Goal: Entertainment & Leisure: Browse casually

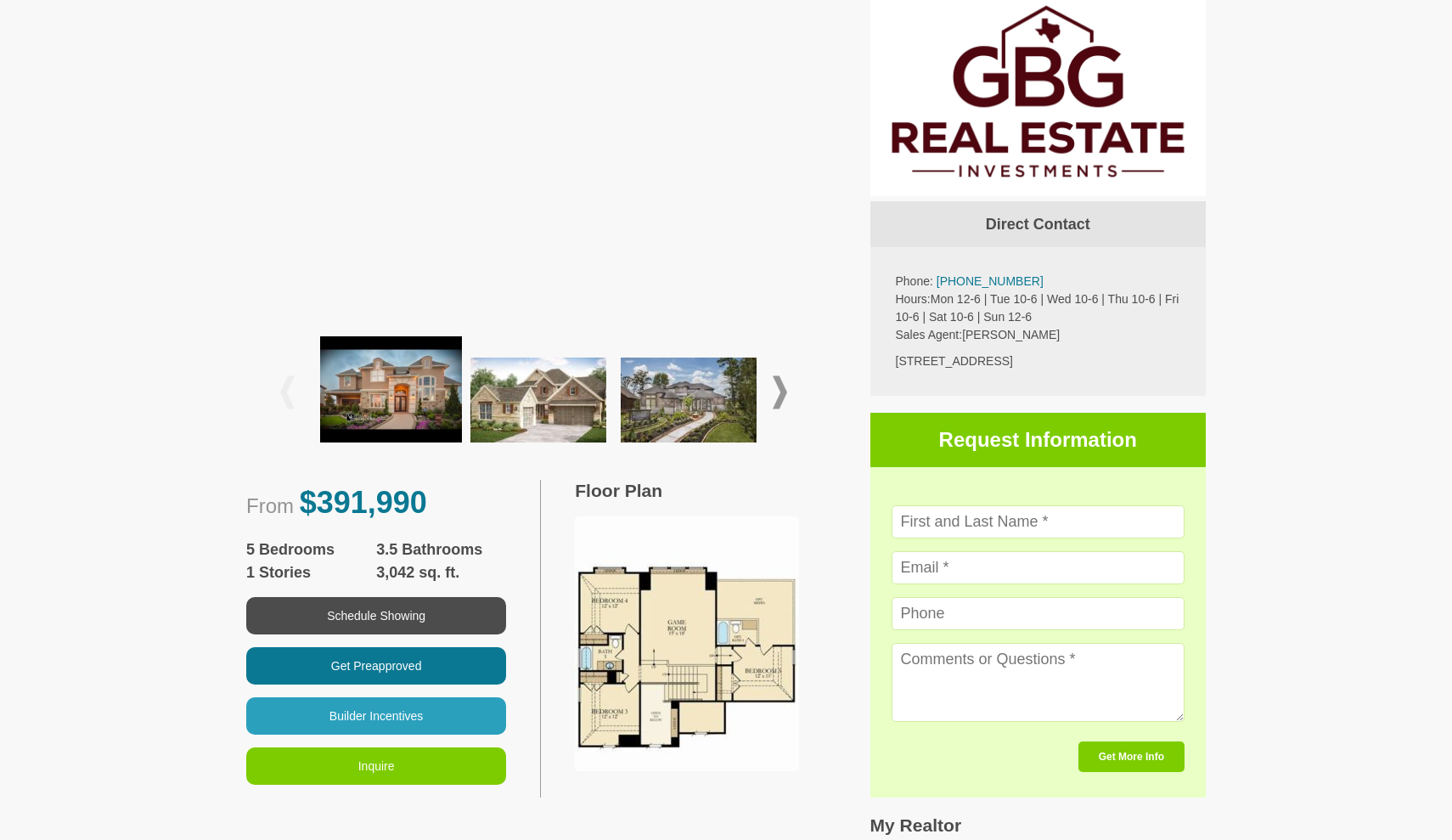
scroll to position [457, 0]
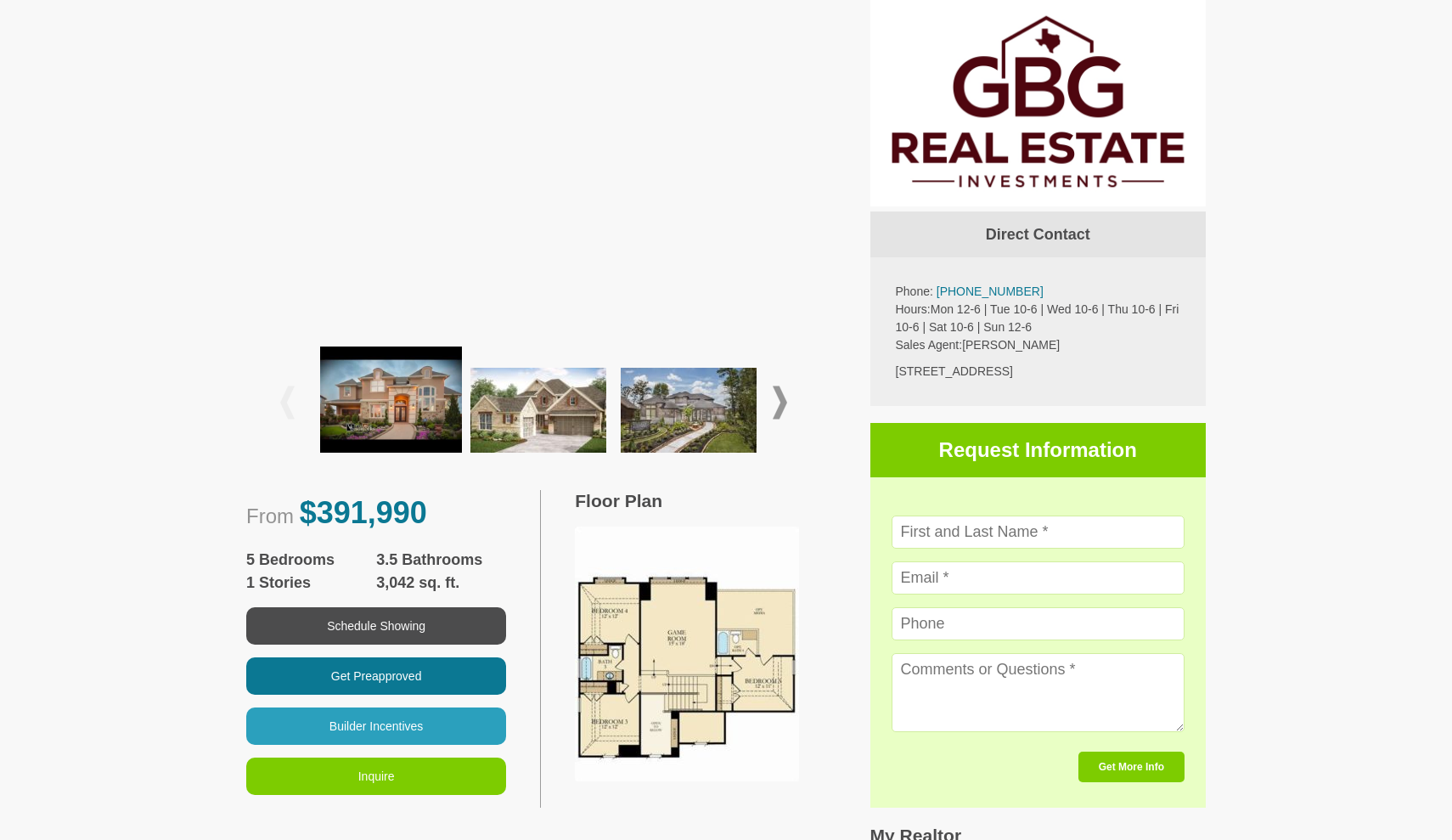
click at [557, 440] on img at bounding box center [539, 410] width 136 height 85
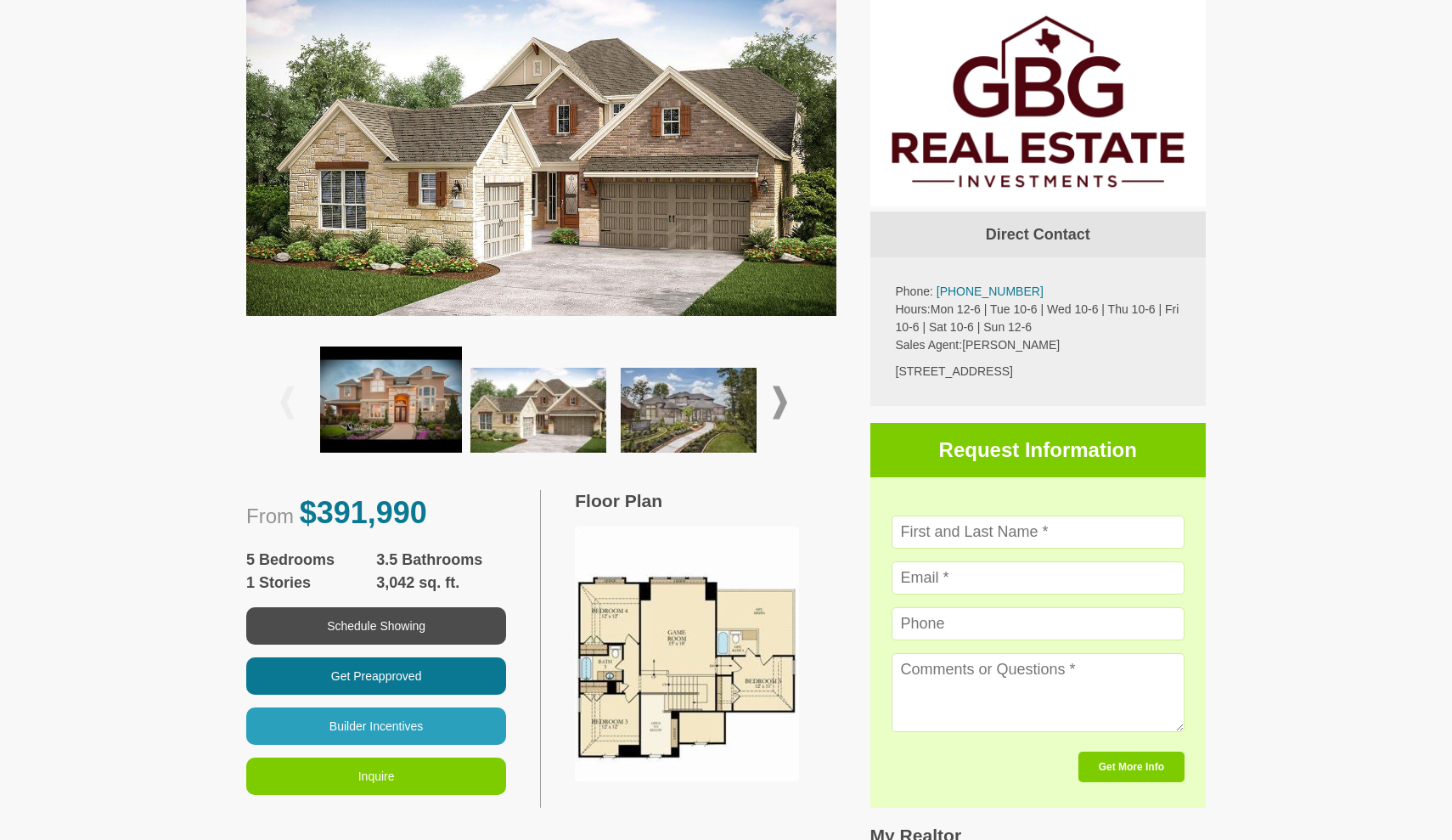
click at [780, 400] on span at bounding box center [780, 402] width 14 height 33
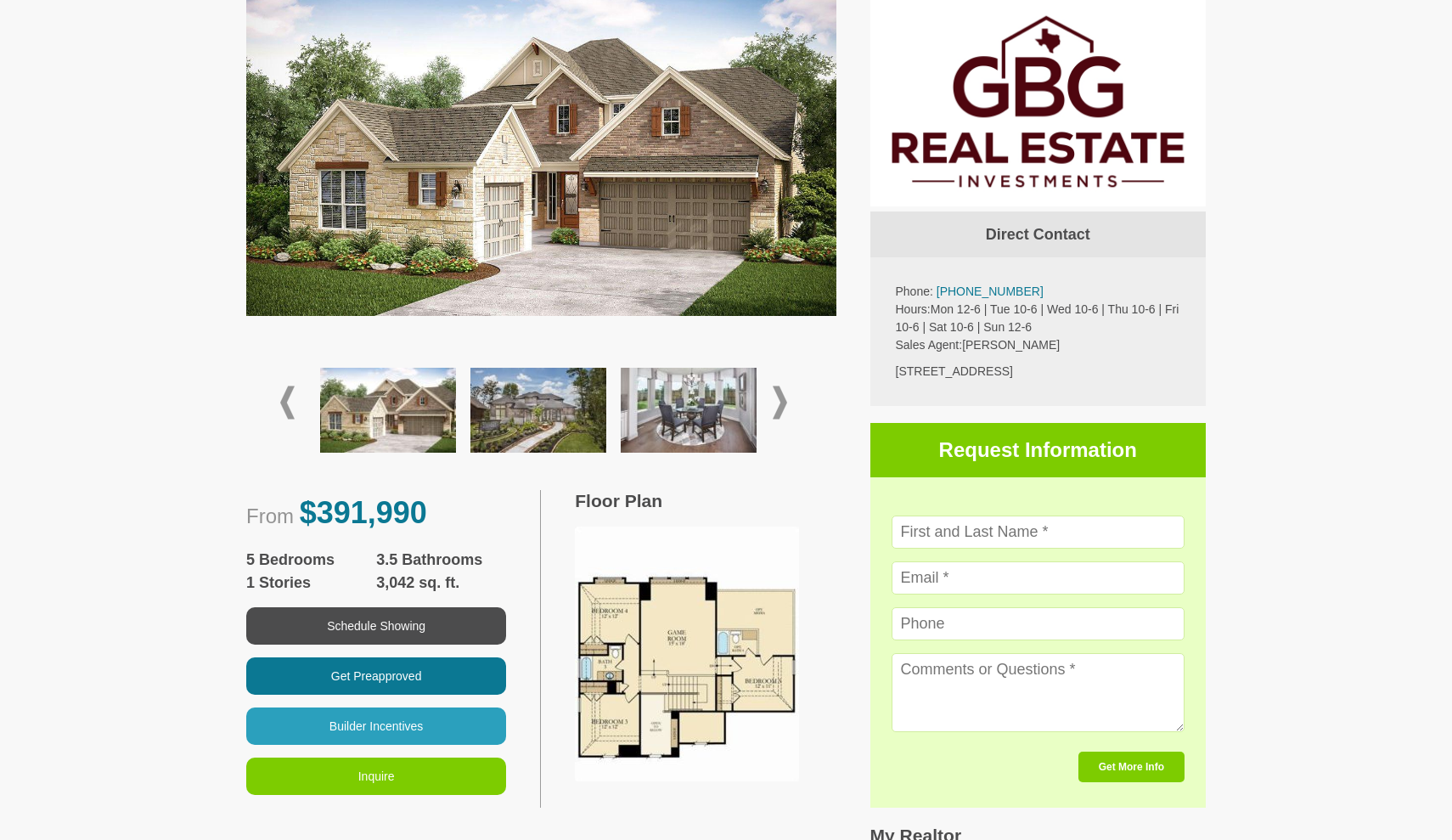
click at [531, 412] on img at bounding box center [539, 410] width 136 height 85
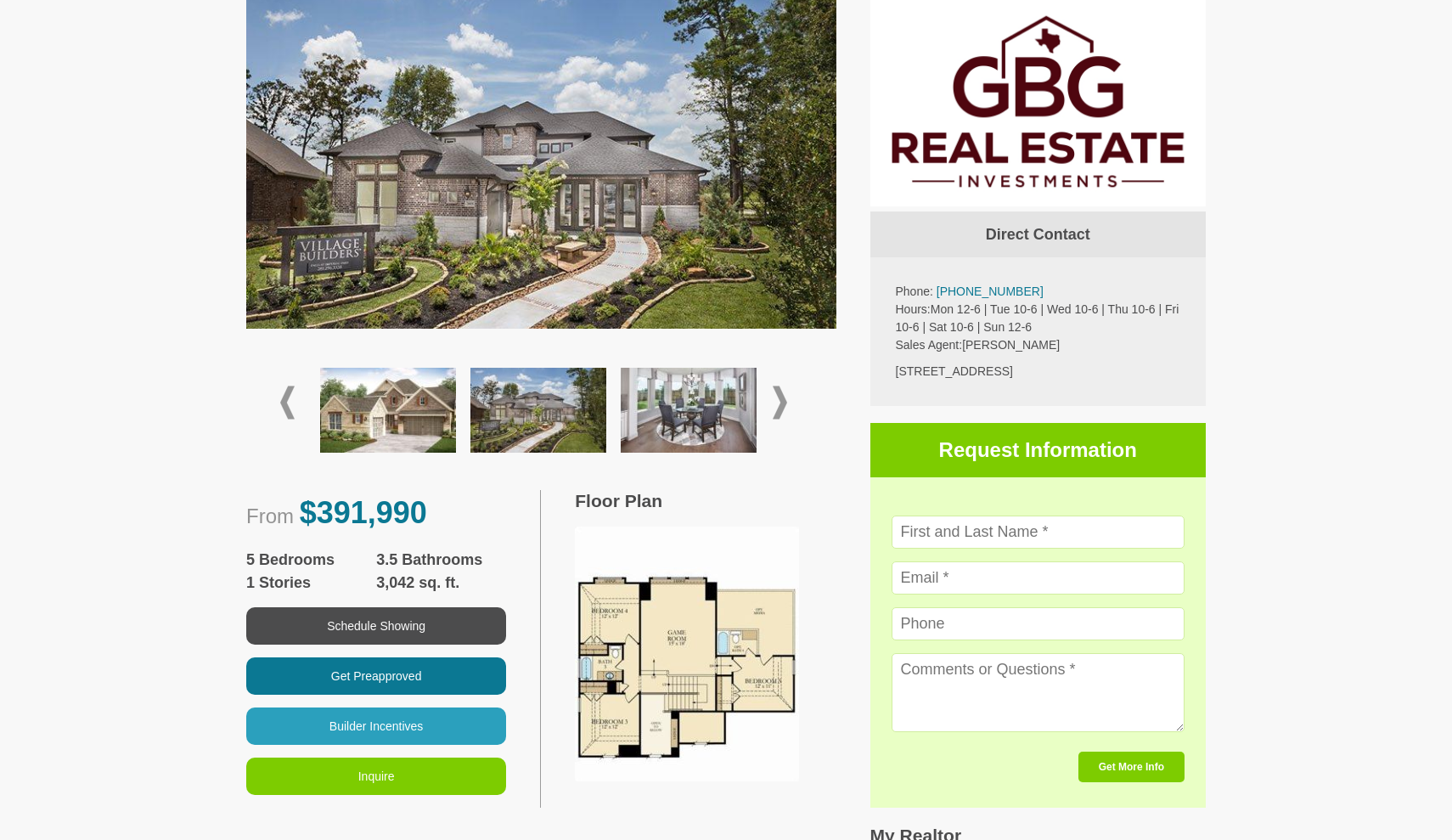
click at [789, 399] on div at bounding box center [541, 402] width 522 height 121
click at [779, 401] on span at bounding box center [780, 402] width 14 height 33
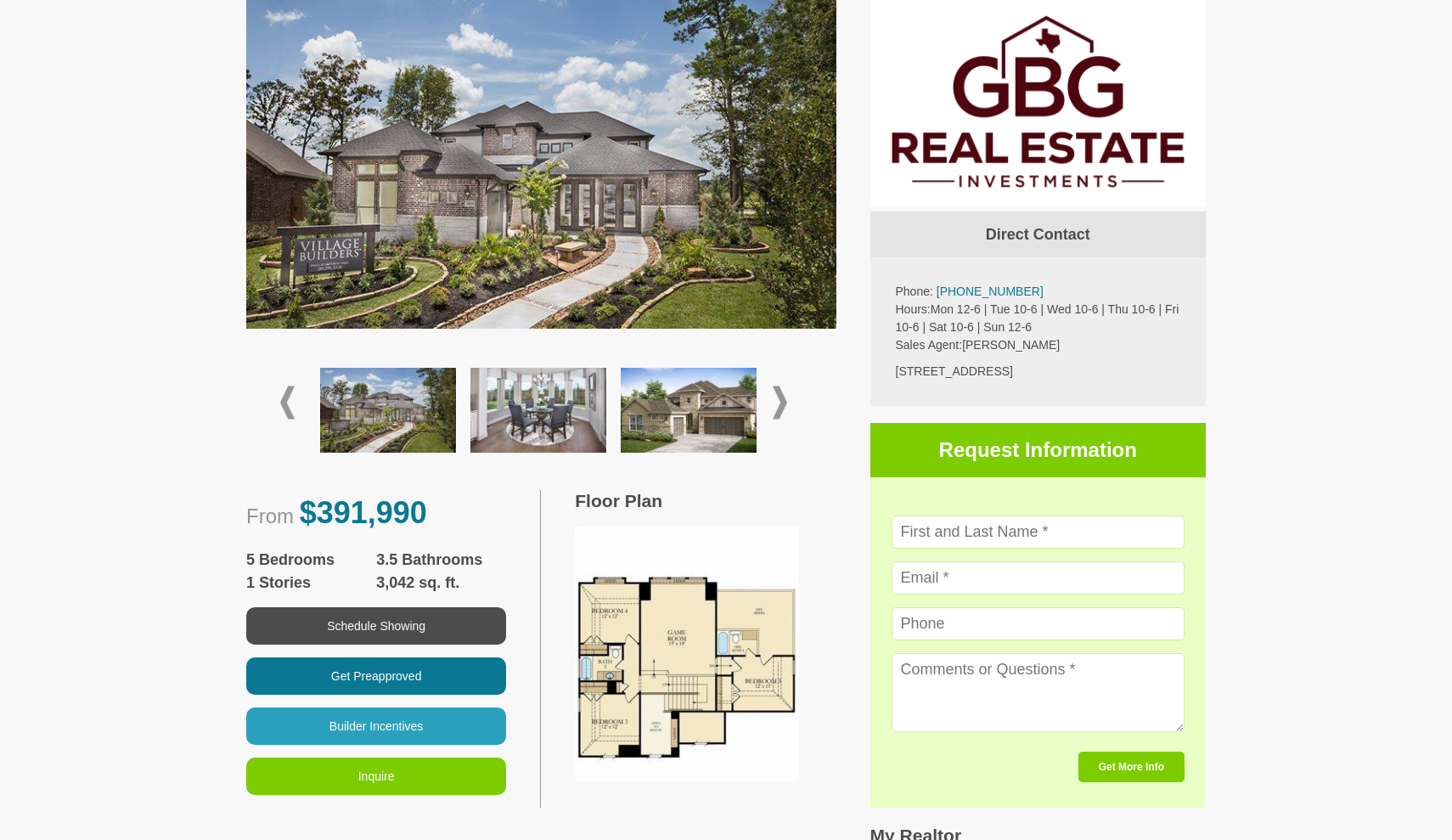
click at [573, 414] on img at bounding box center [539, 410] width 136 height 85
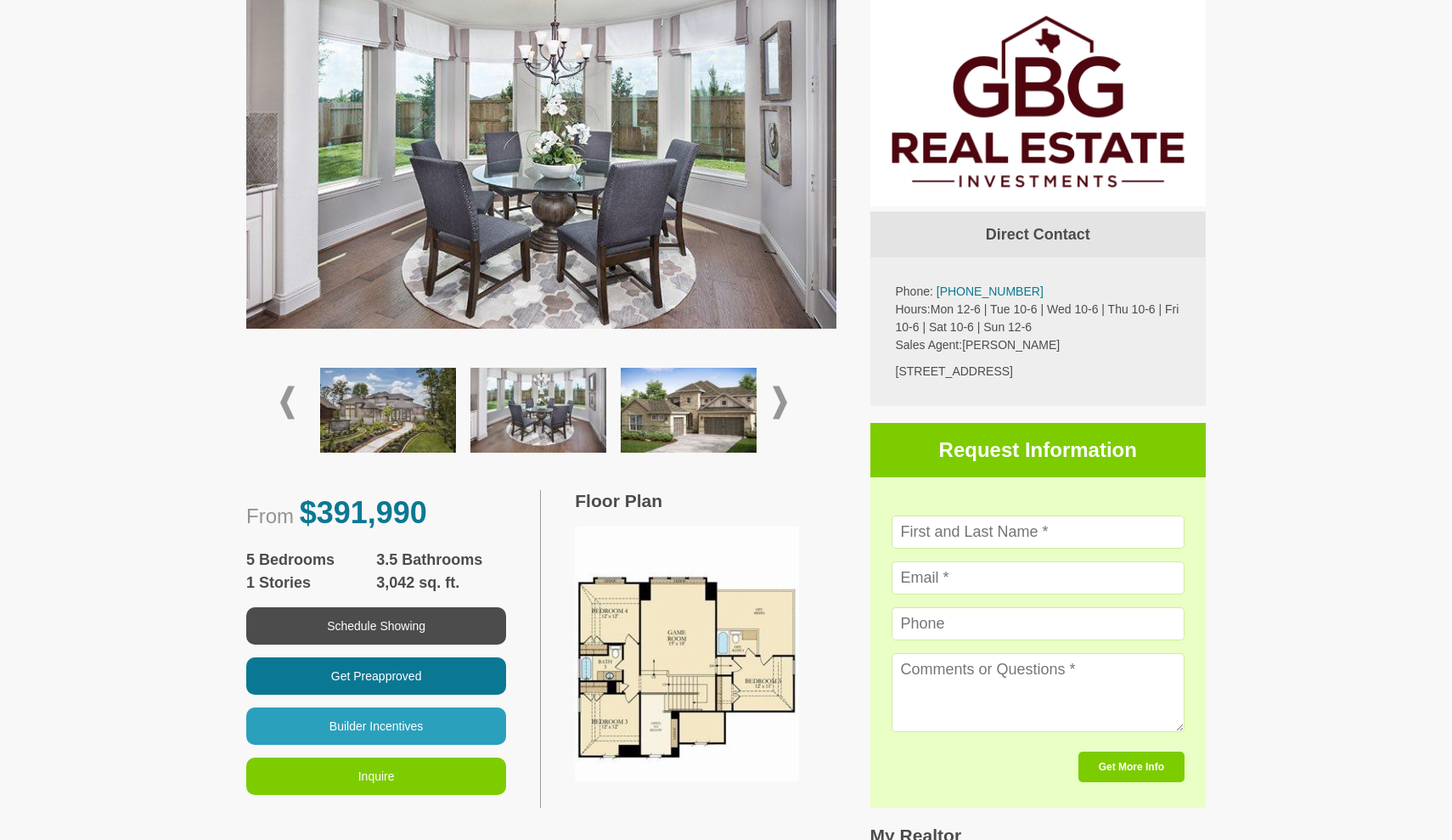
click at [785, 405] on span at bounding box center [780, 402] width 14 height 33
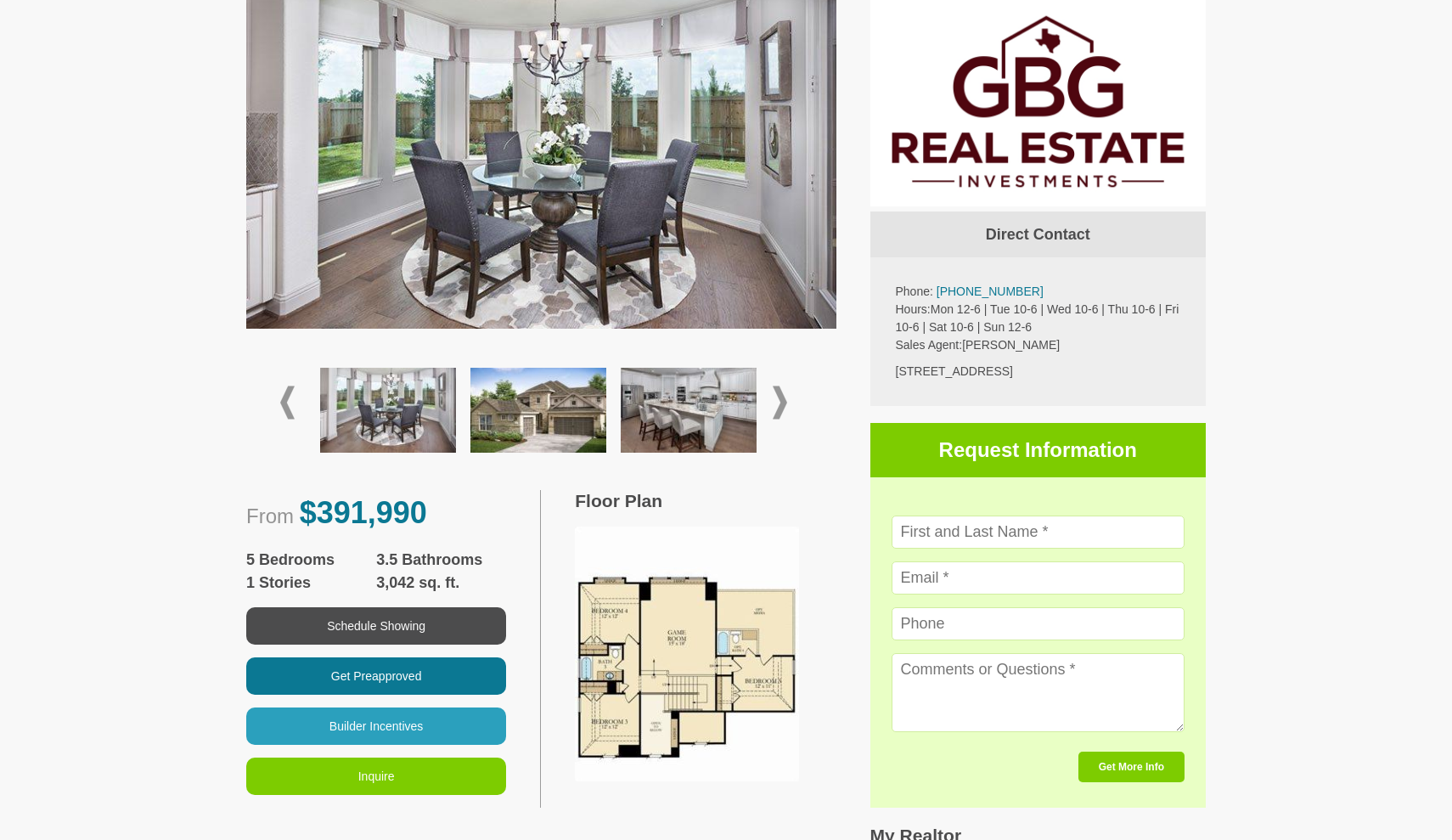
click at [735, 430] on img at bounding box center [689, 410] width 136 height 85
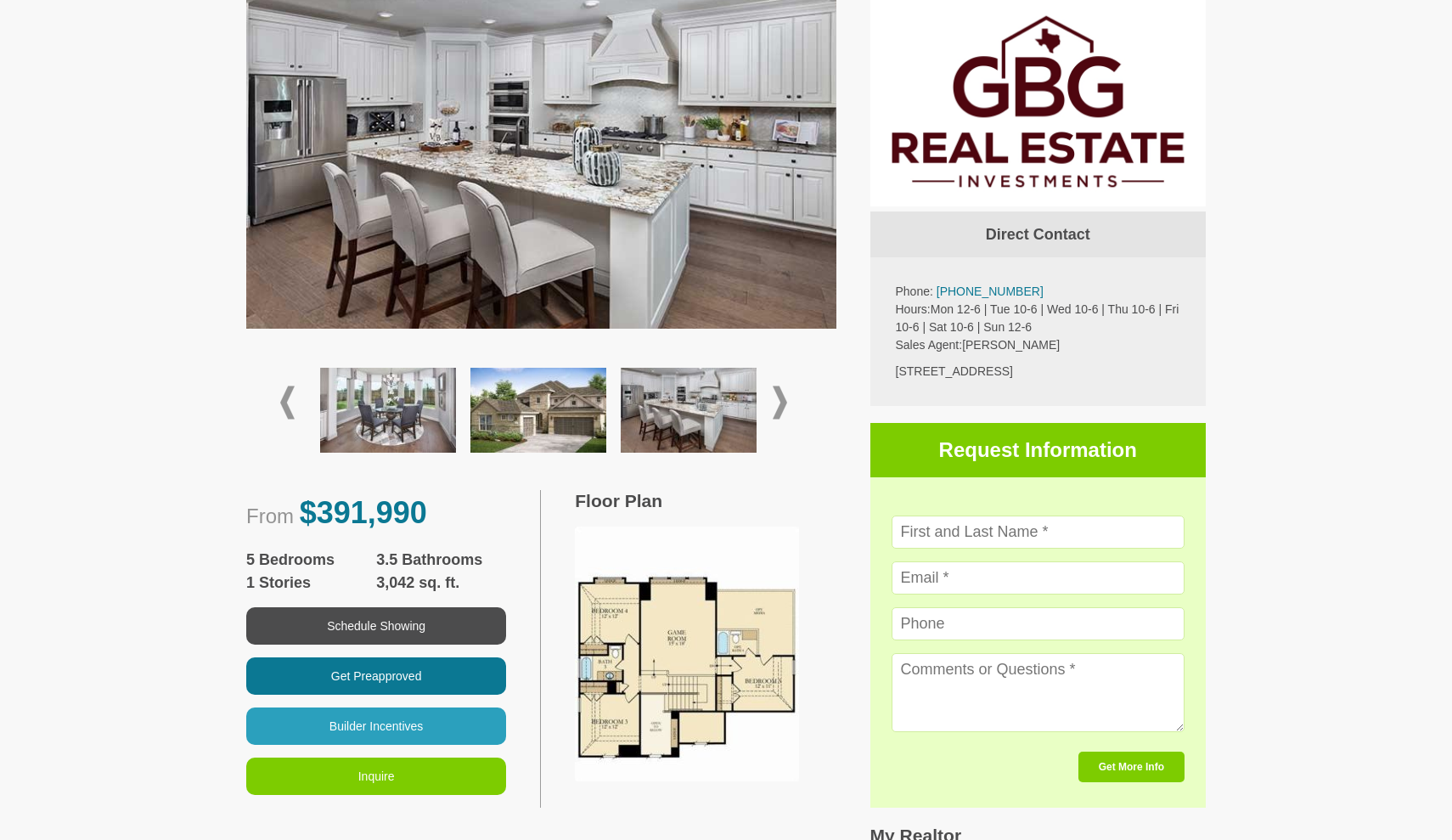
click at [781, 397] on span at bounding box center [780, 402] width 14 height 33
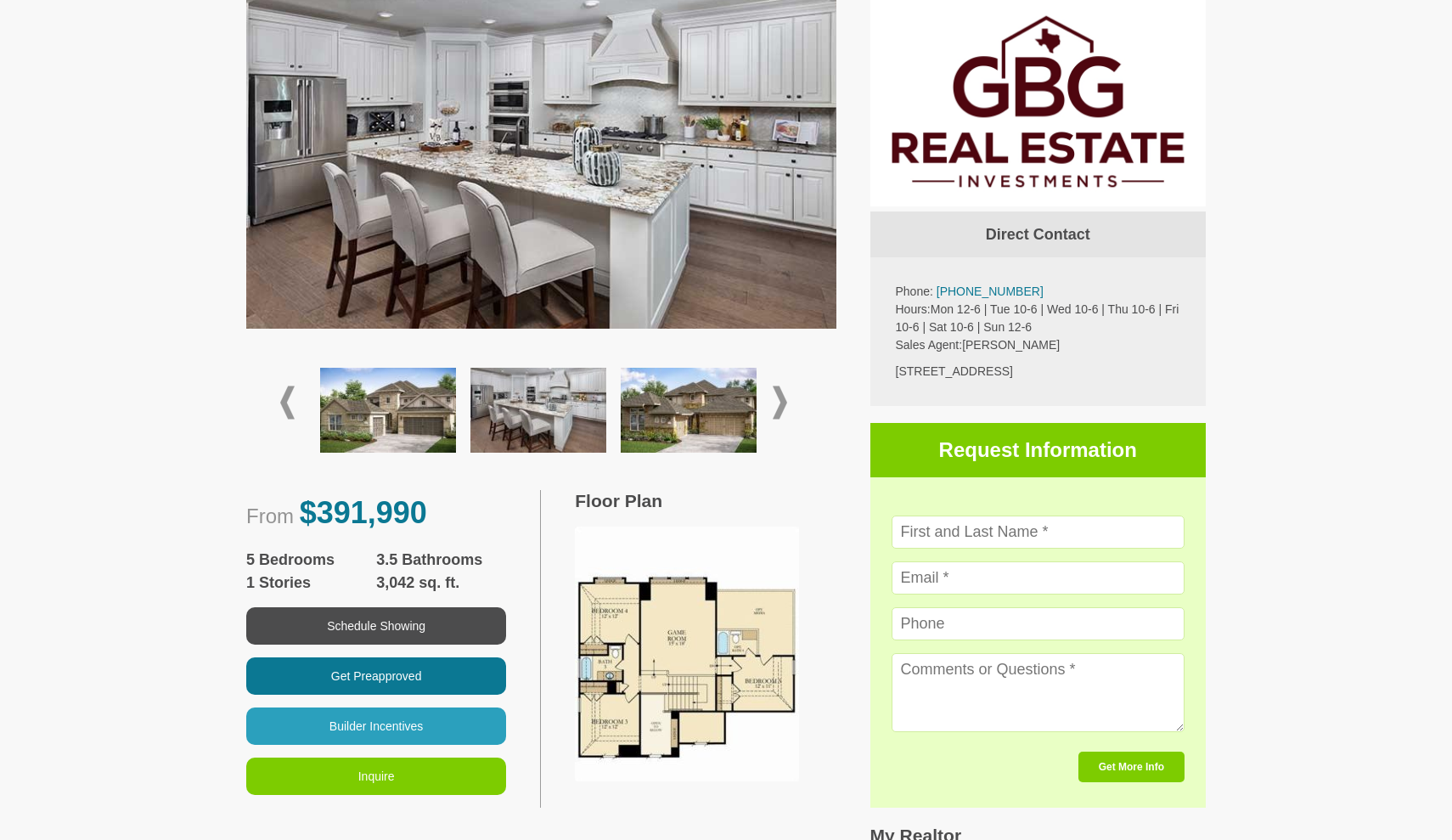
click at [732, 401] on img at bounding box center [689, 410] width 136 height 85
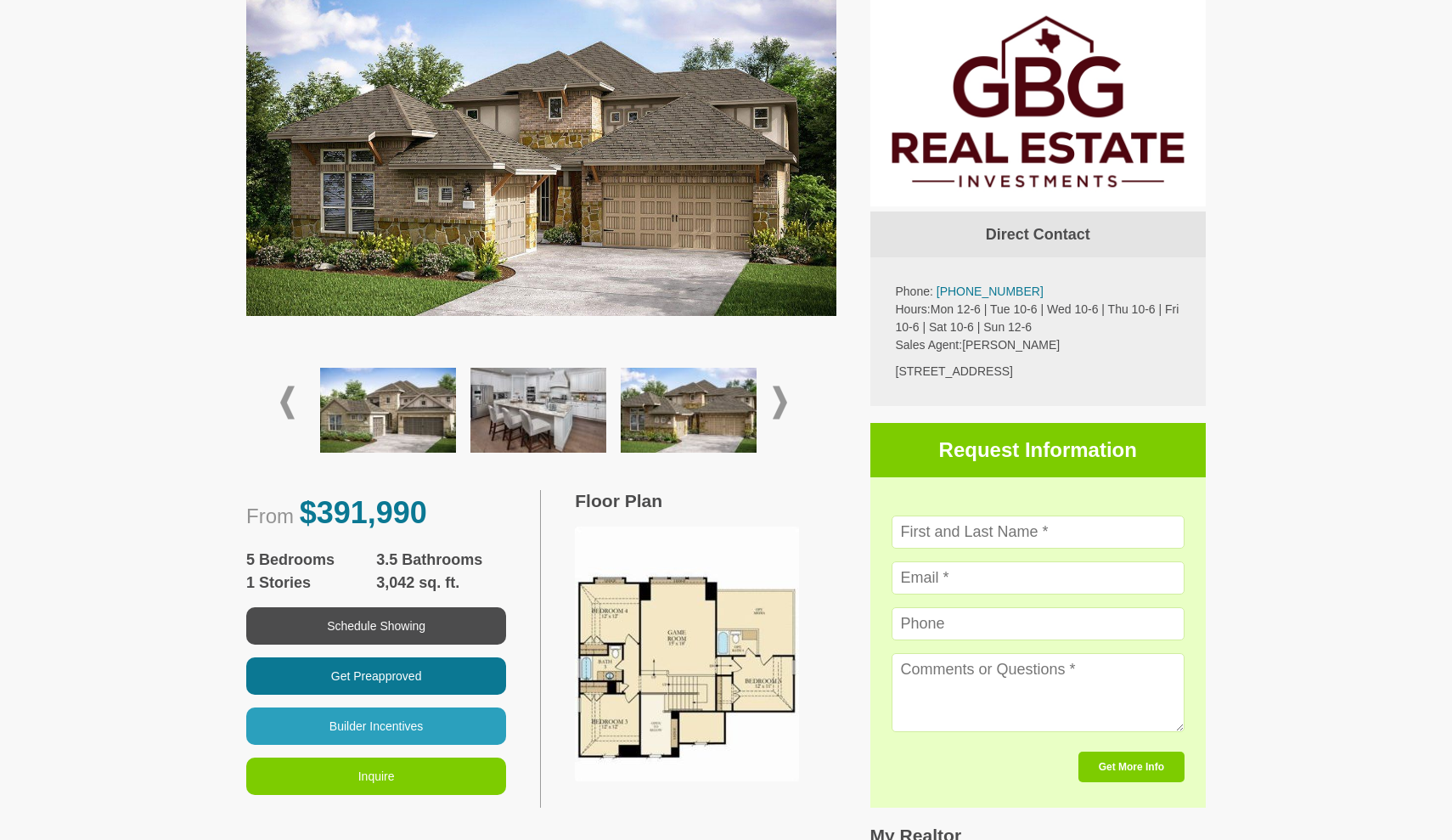
click at [771, 398] on div at bounding box center [541, 402] width 522 height 121
click at [779, 401] on span at bounding box center [780, 402] width 14 height 33
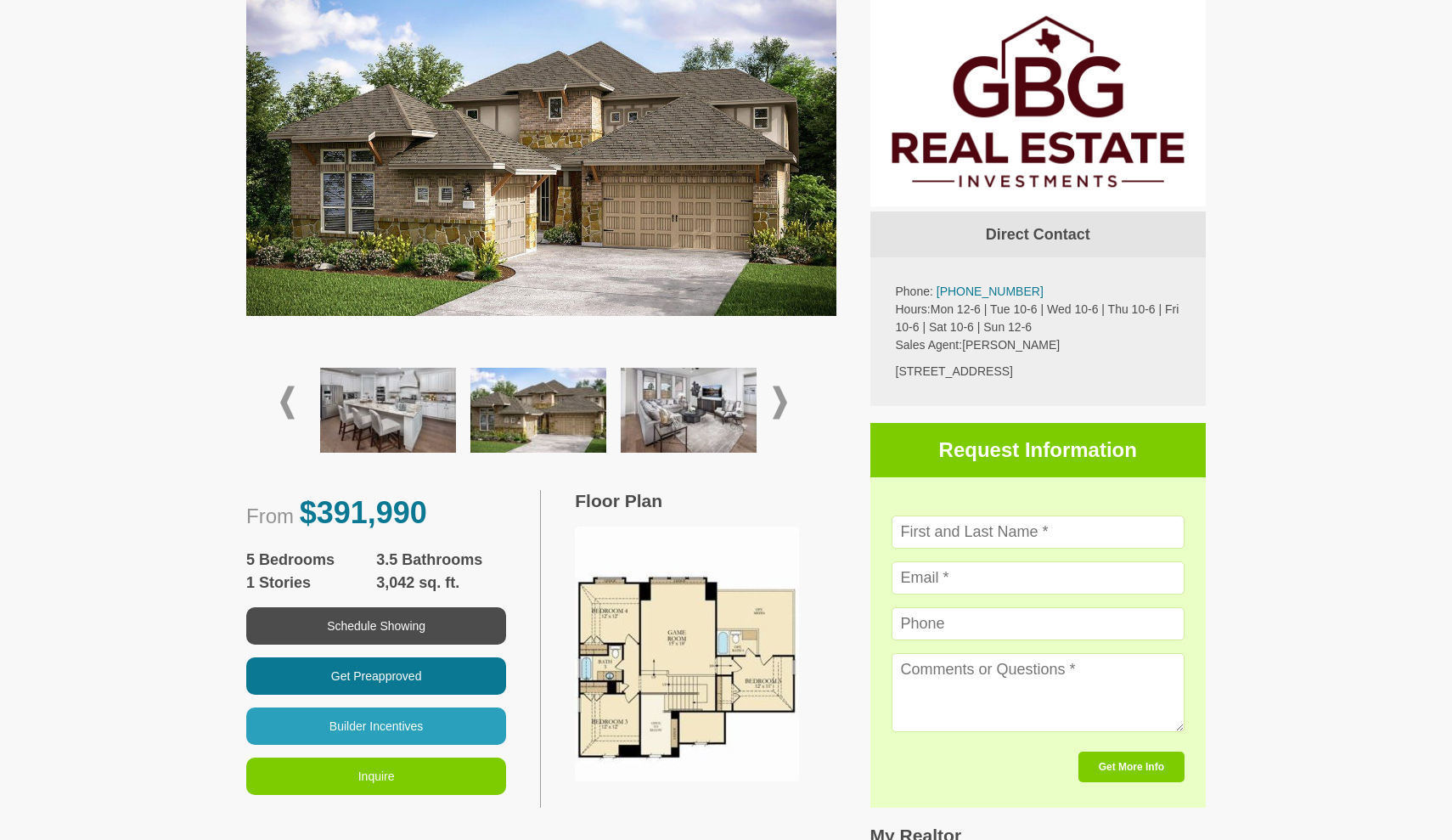
click at [779, 402] on span at bounding box center [780, 402] width 14 height 33
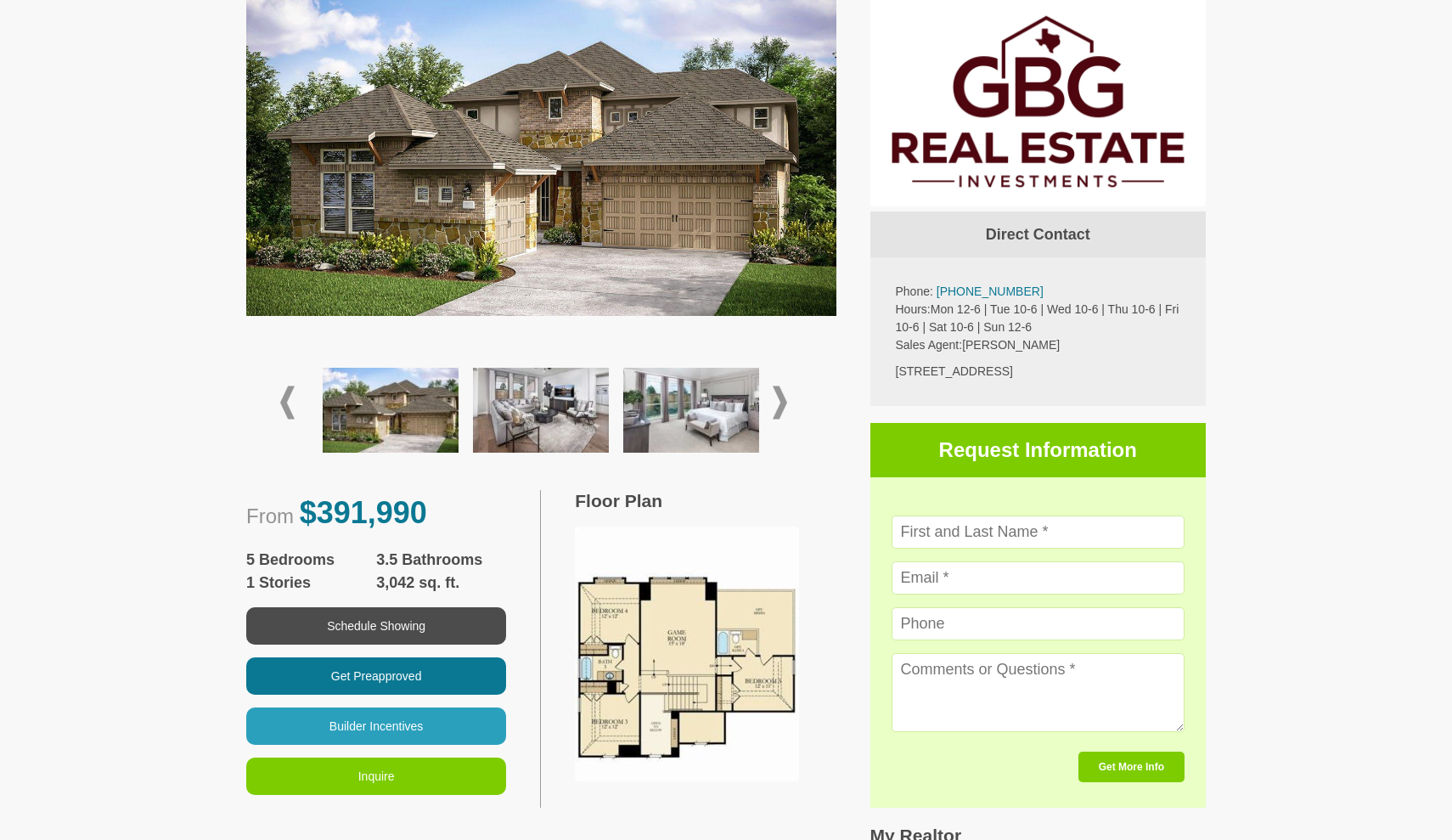
click at [623, 414] on img at bounding box center [692, 410] width 136 height 85
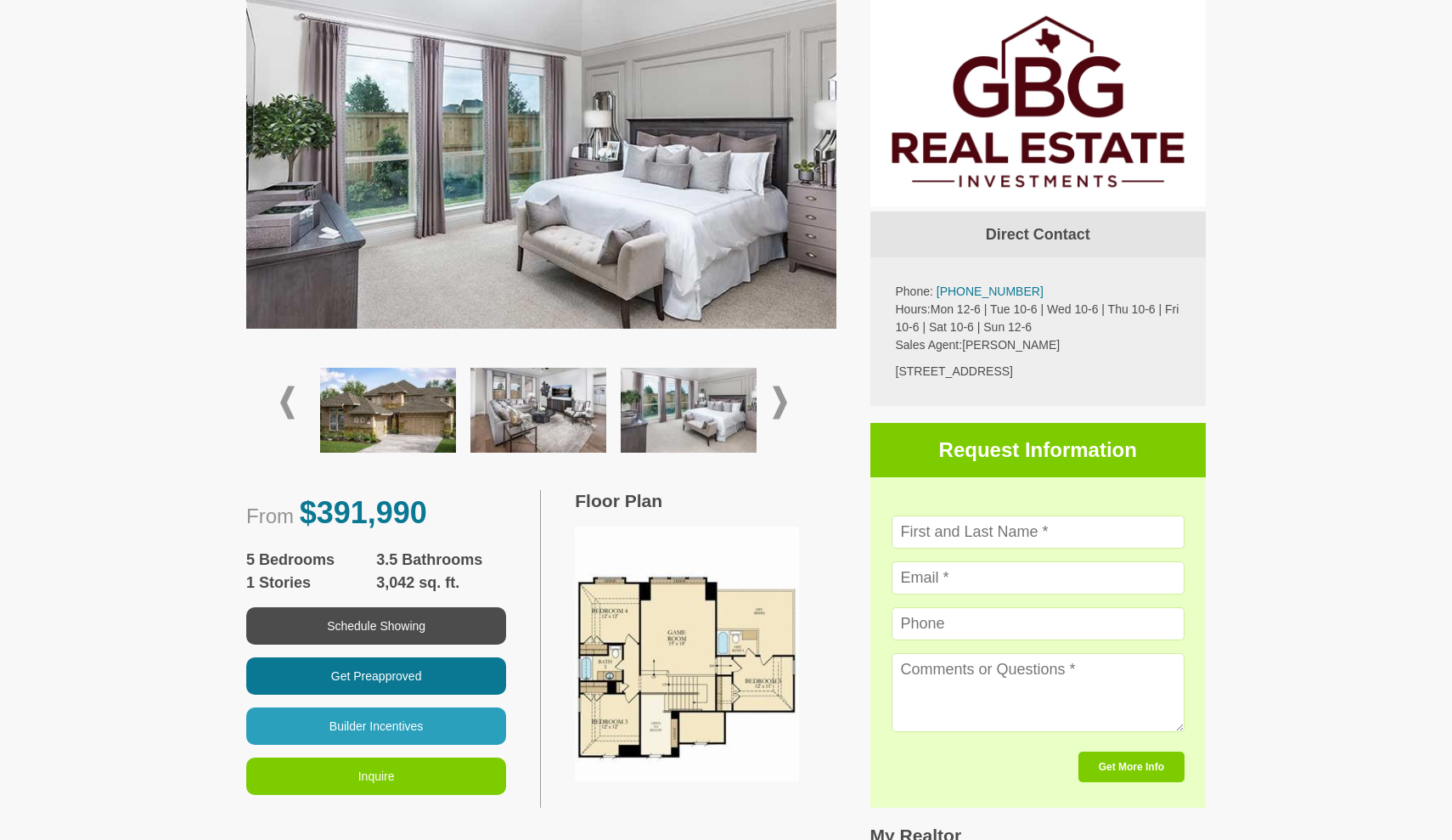
click at [784, 396] on span at bounding box center [780, 402] width 14 height 33
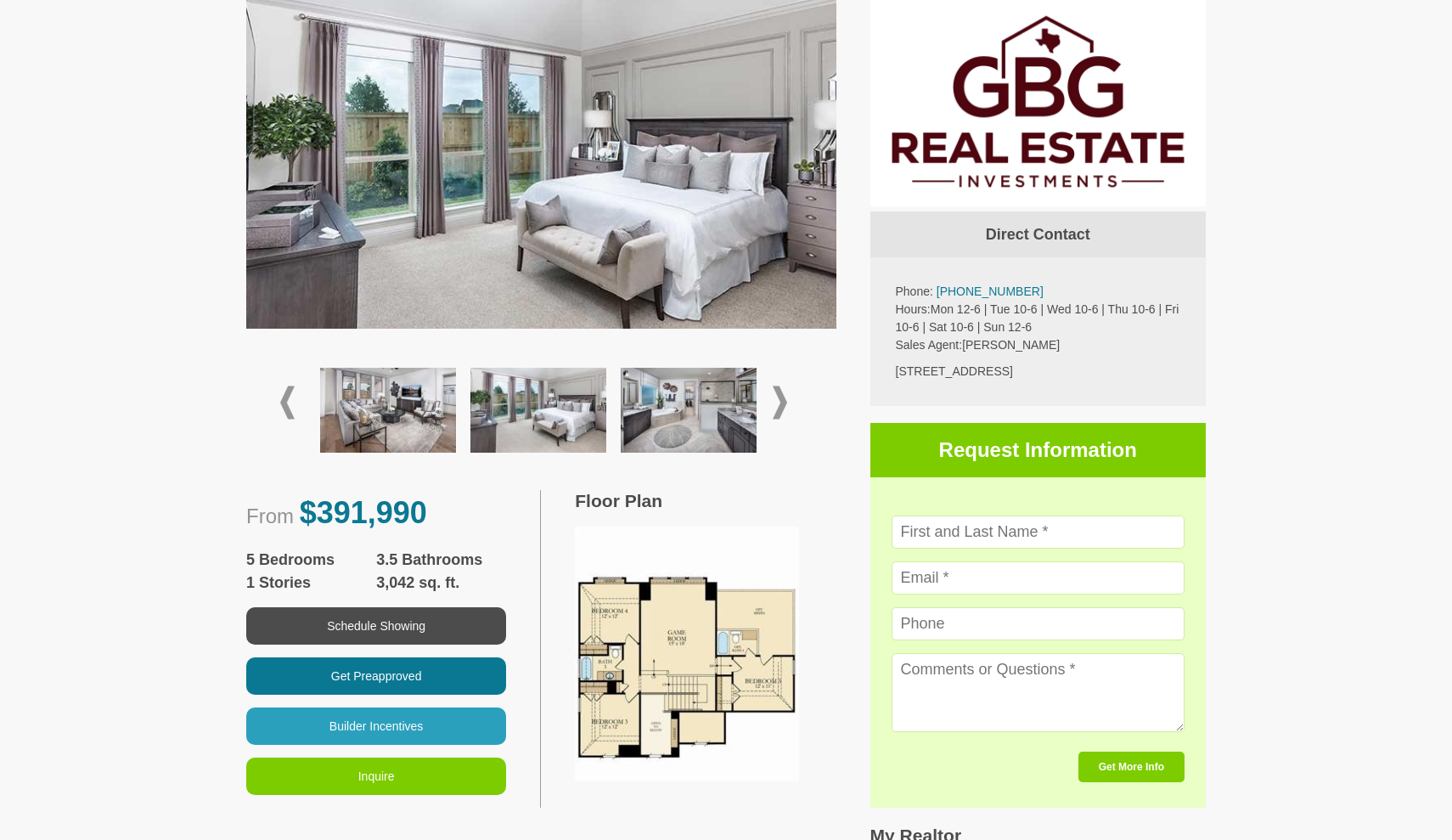
click at [494, 416] on img at bounding box center [539, 410] width 136 height 85
click at [587, 413] on img at bounding box center [539, 410] width 136 height 85
click at [401, 416] on img at bounding box center [388, 410] width 136 height 85
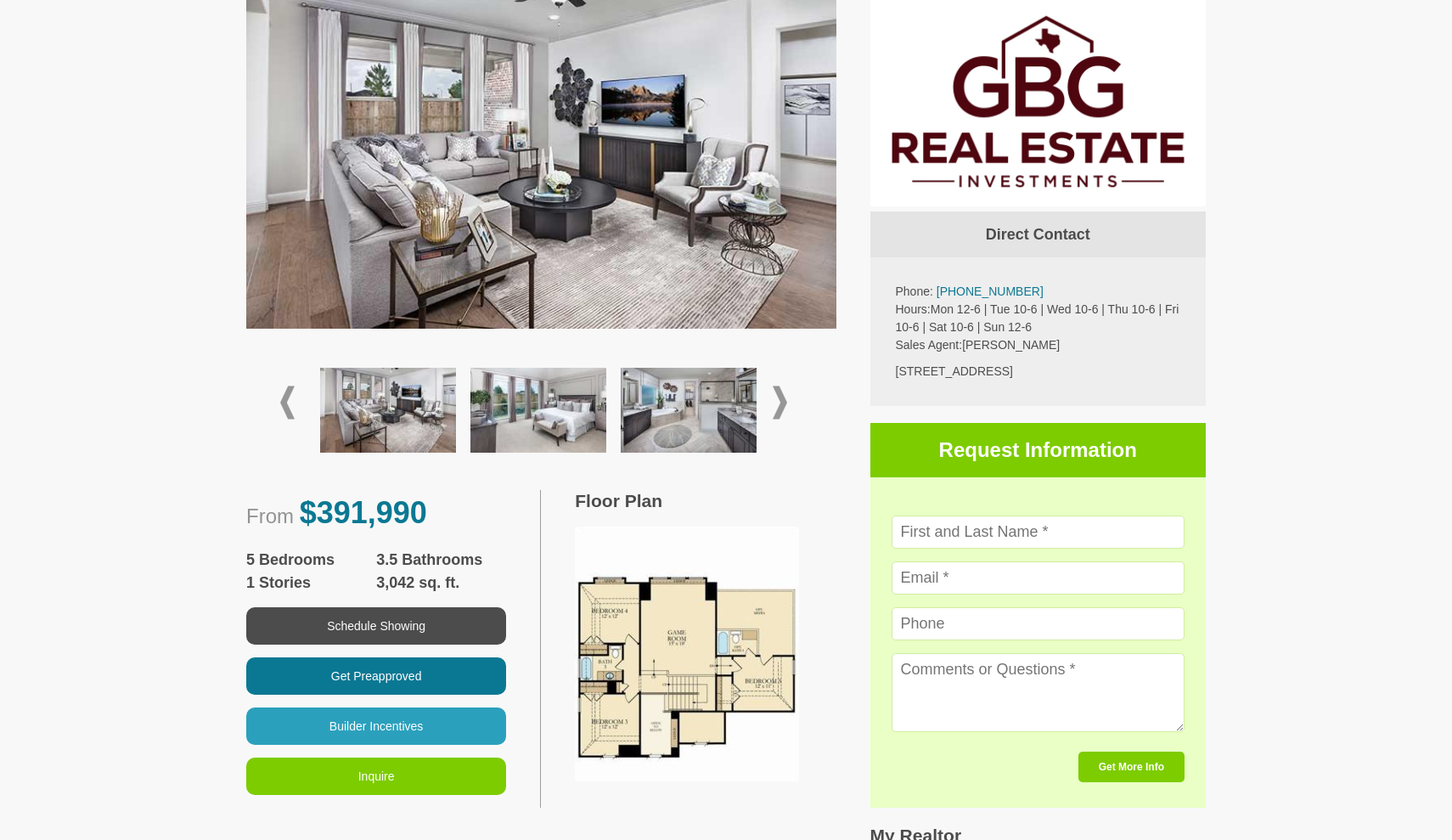
click at [684, 406] on img at bounding box center [689, 410] width 136 height 85
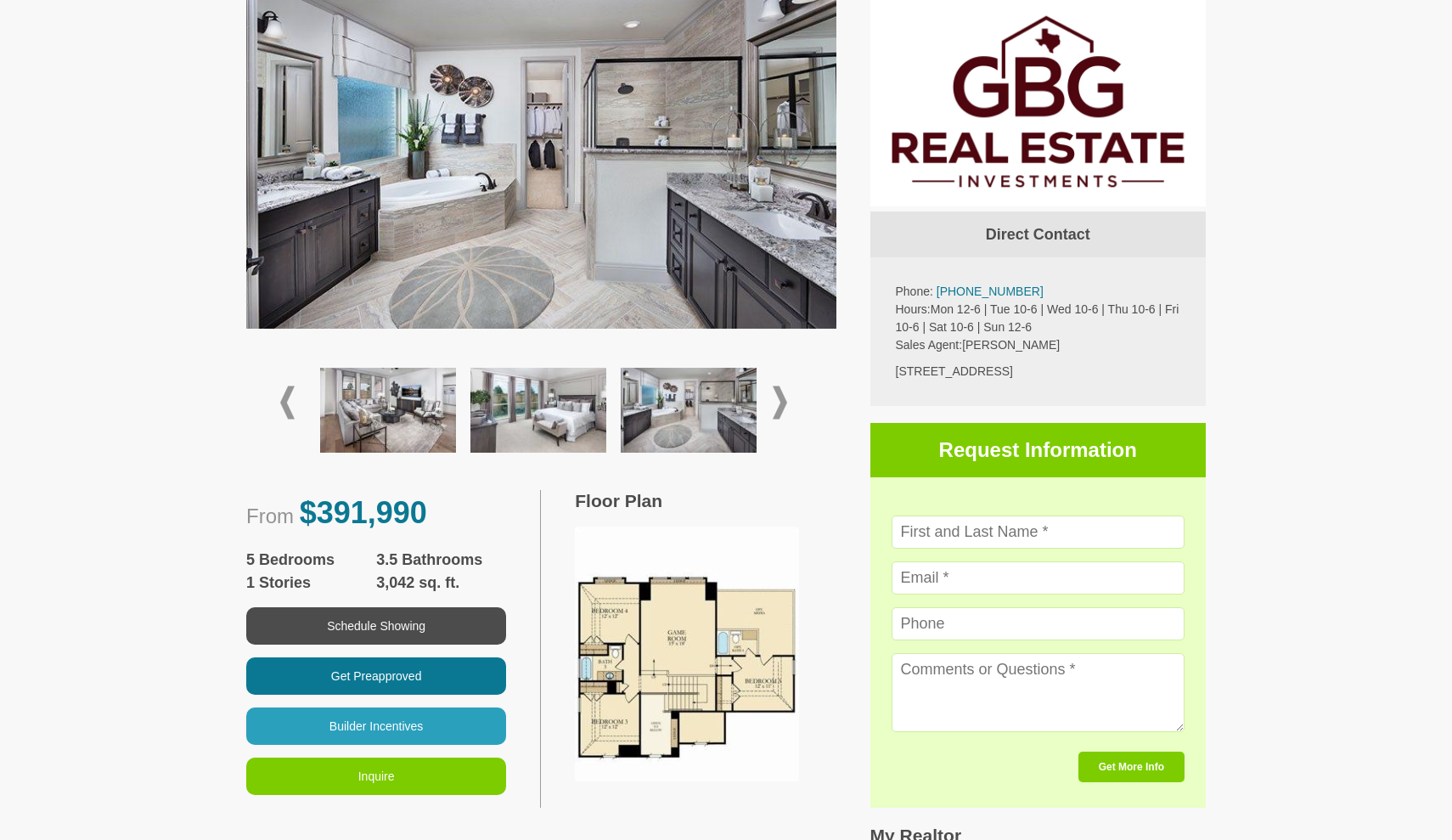
click at [779, 390] on span at bounding box center [780, 402] width 14 height 33
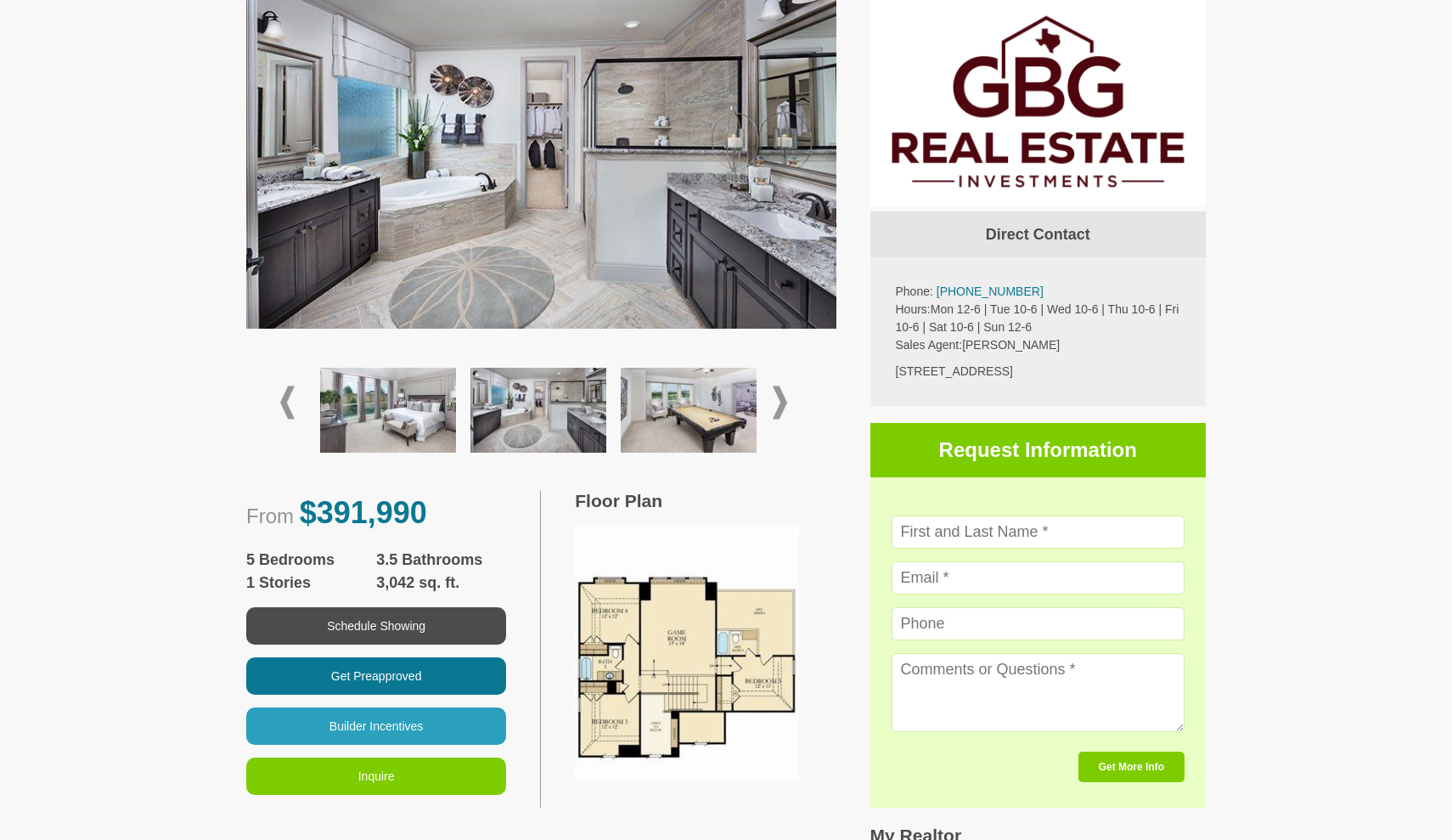
click at [783, 387] on span at bounding box center [780, 402] width 14 height 33
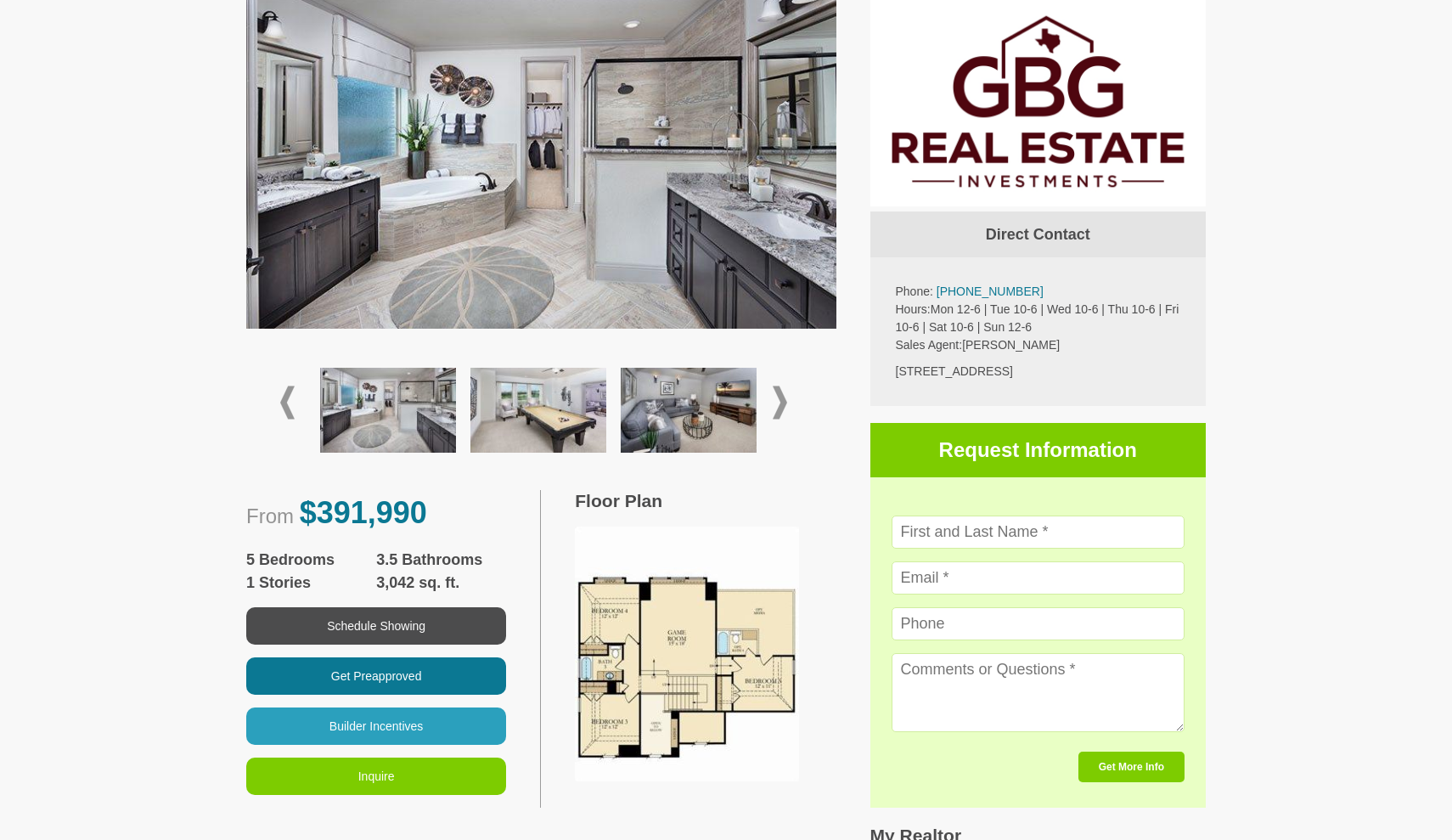
click at [783, 387] on span at bounding box center [780, 402] width 14 height 33
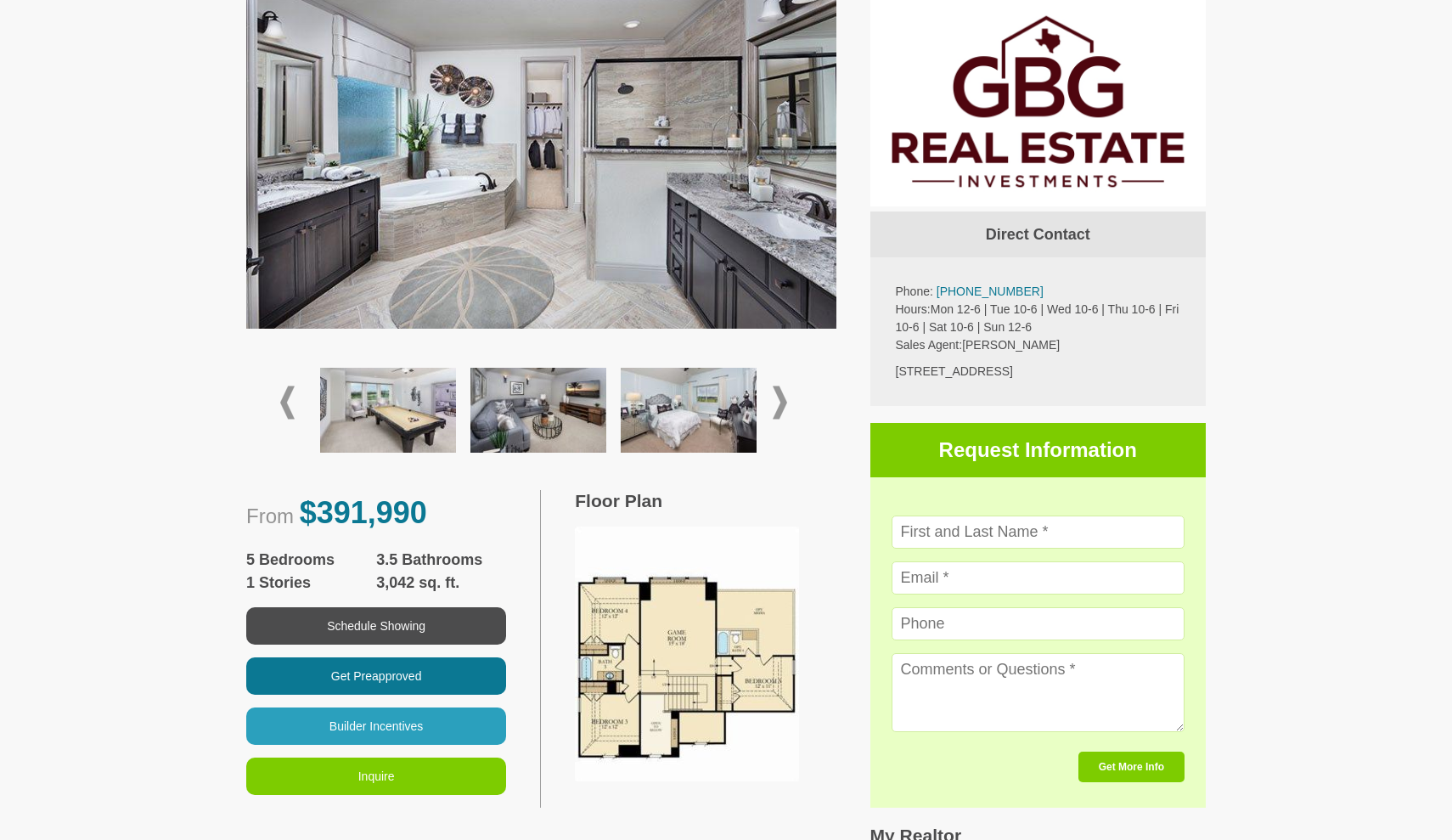
click at [783, 387] on span at bounding box center [780, 402] width 14 height 33
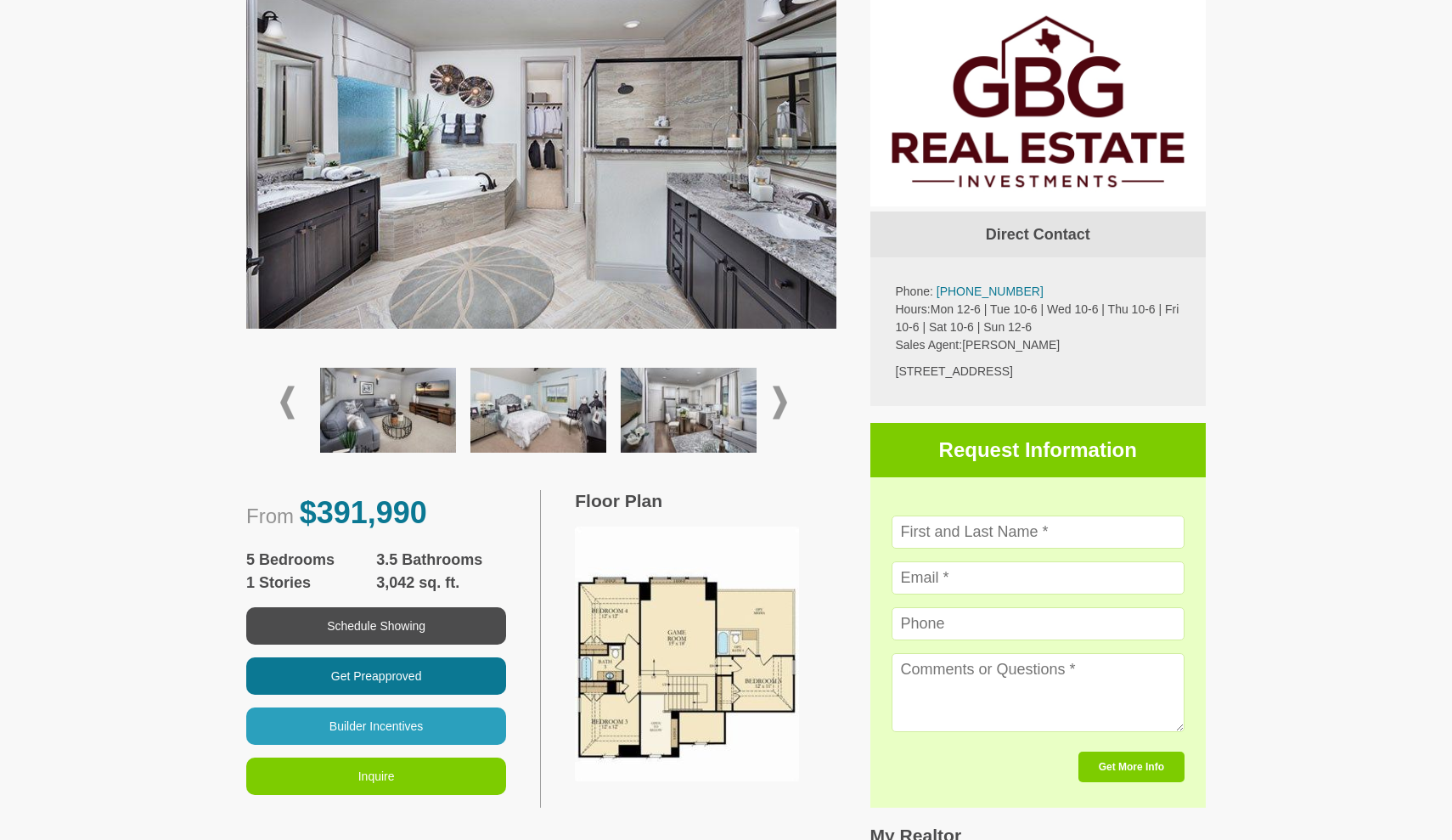
click at [581, 401] on img at bounding box center [539, 410] width 136 height 85
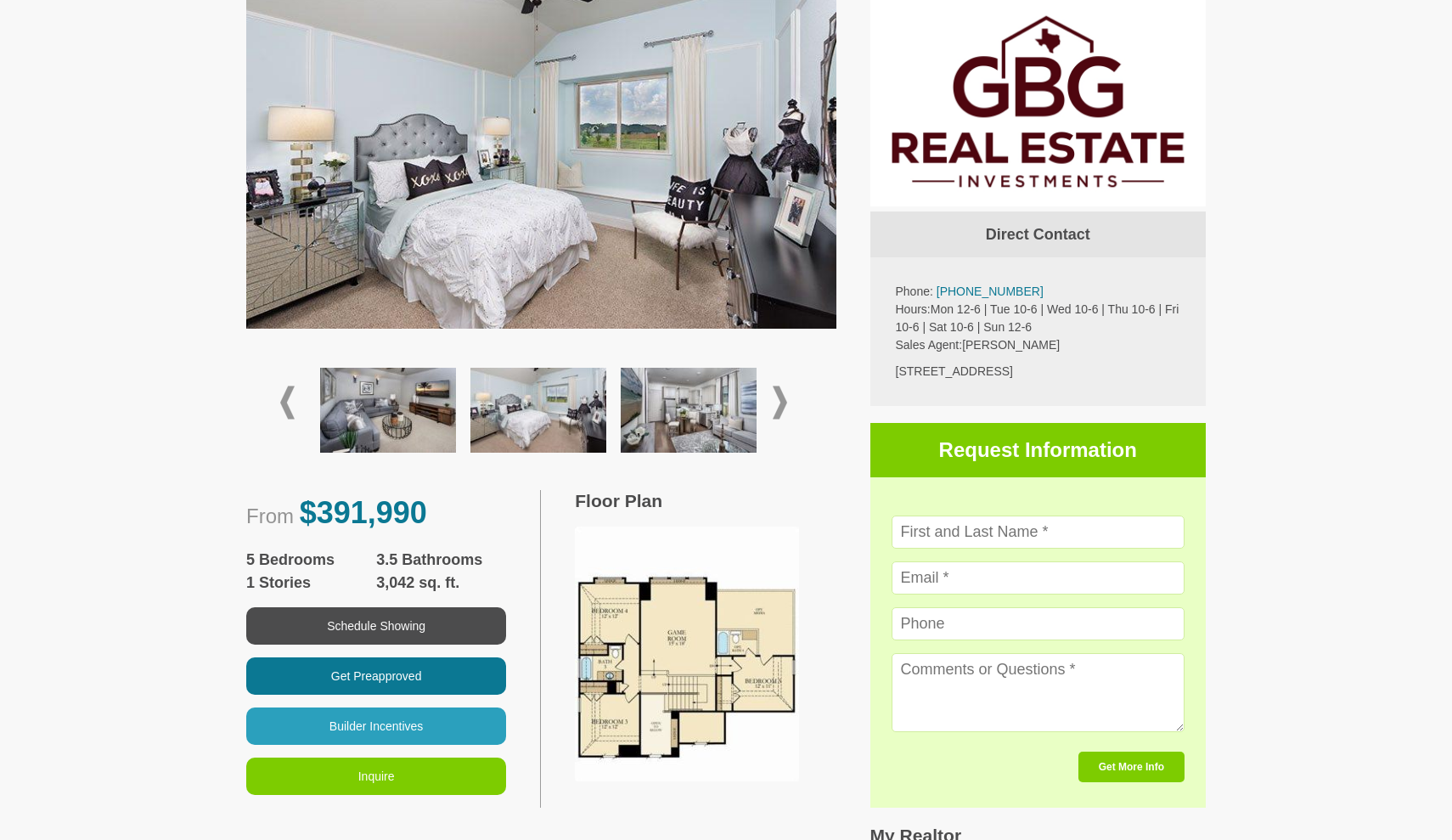
click at [784, 396] on span at bounding box center [780, 402] width 14 height 33
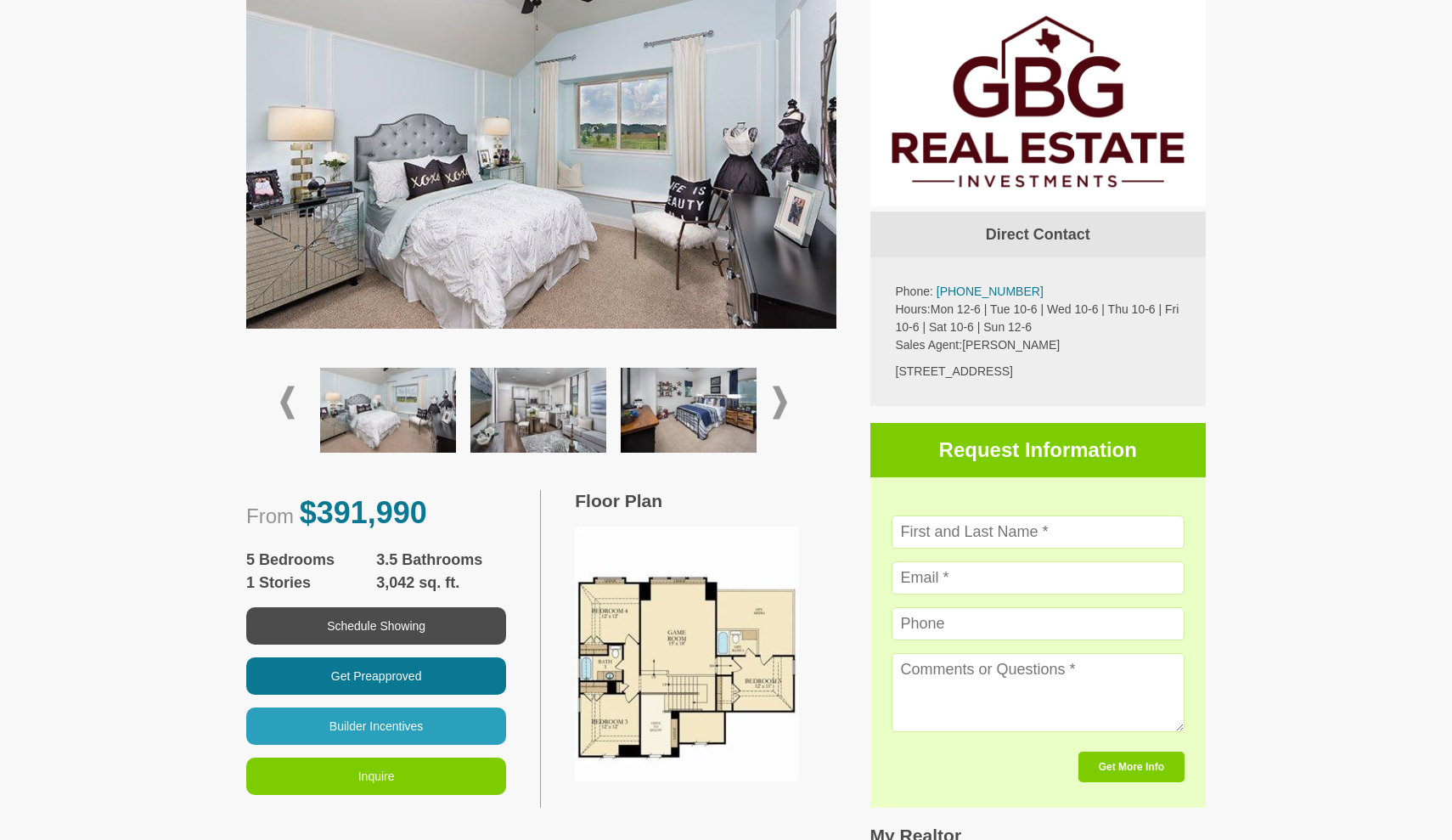
click at [594, 409] on img at bounding box center [539, 410] width 136 height 85
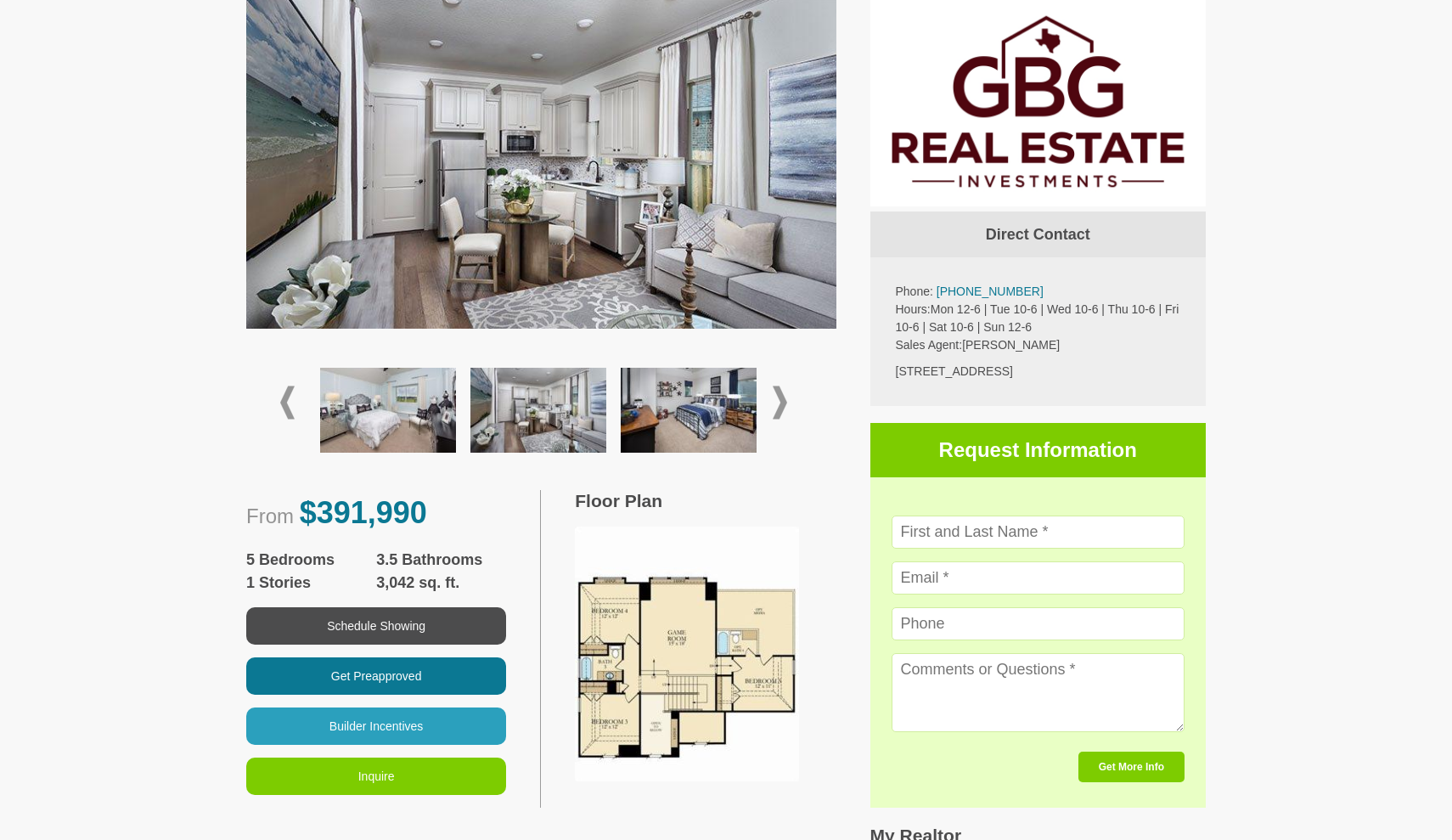
click at [783, 392] on span at bounding box center [780, 402] width 14 height 33
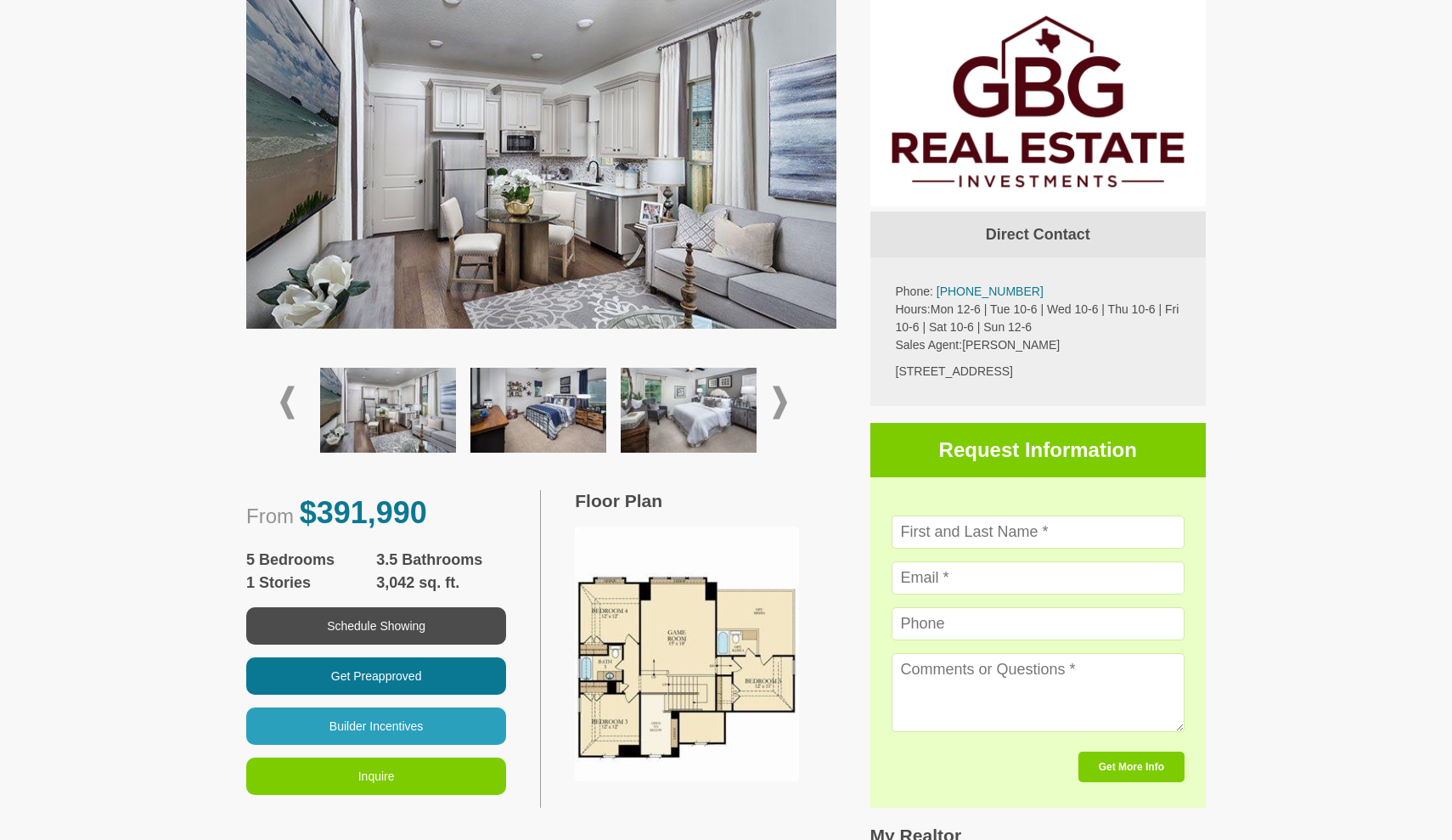
click at [561, 419] on img at bounding box center [539, 410] width 136 height 85
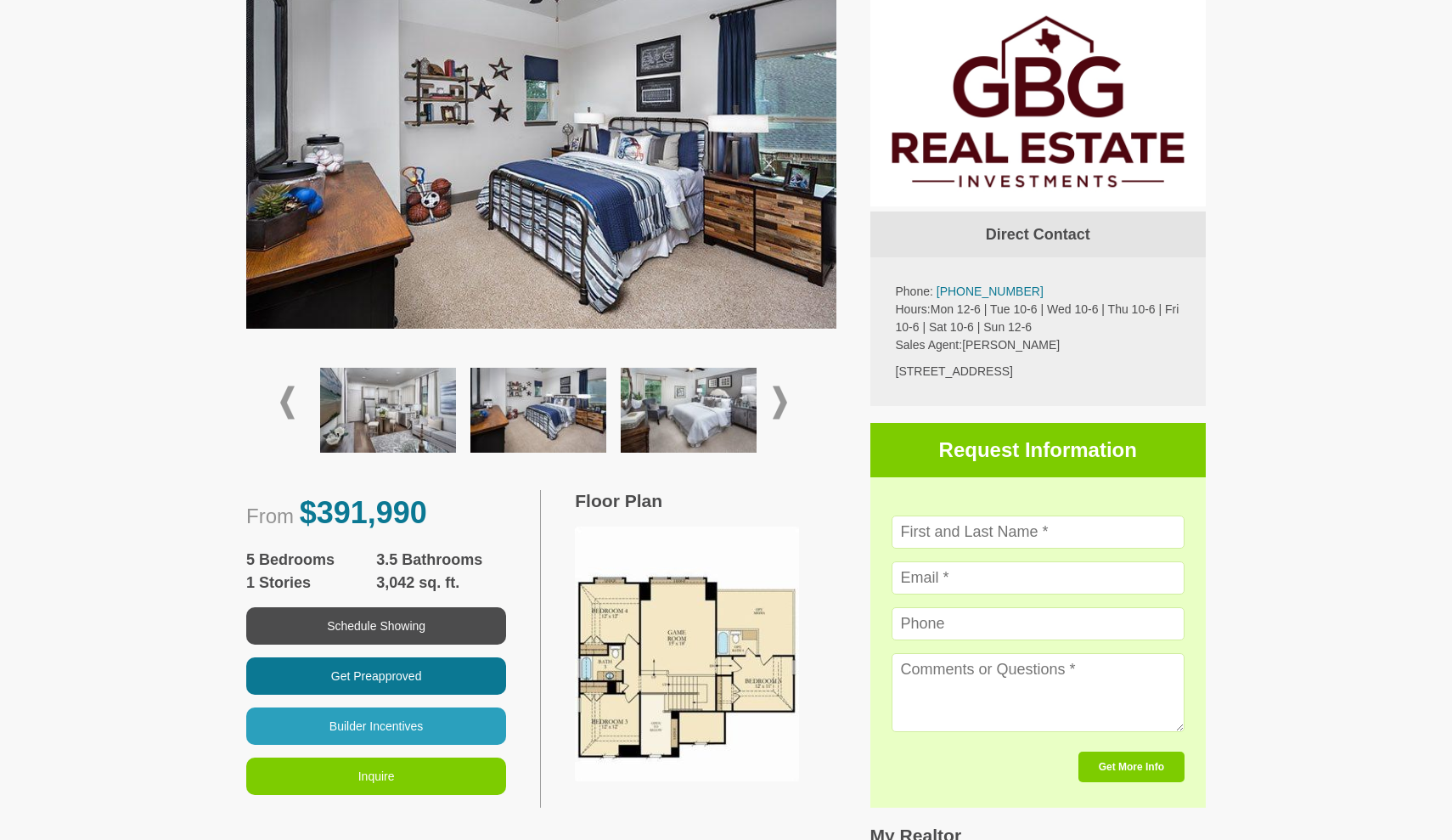
click at [776, 402] on span at bounding box center [780, 402] width 14 height 33
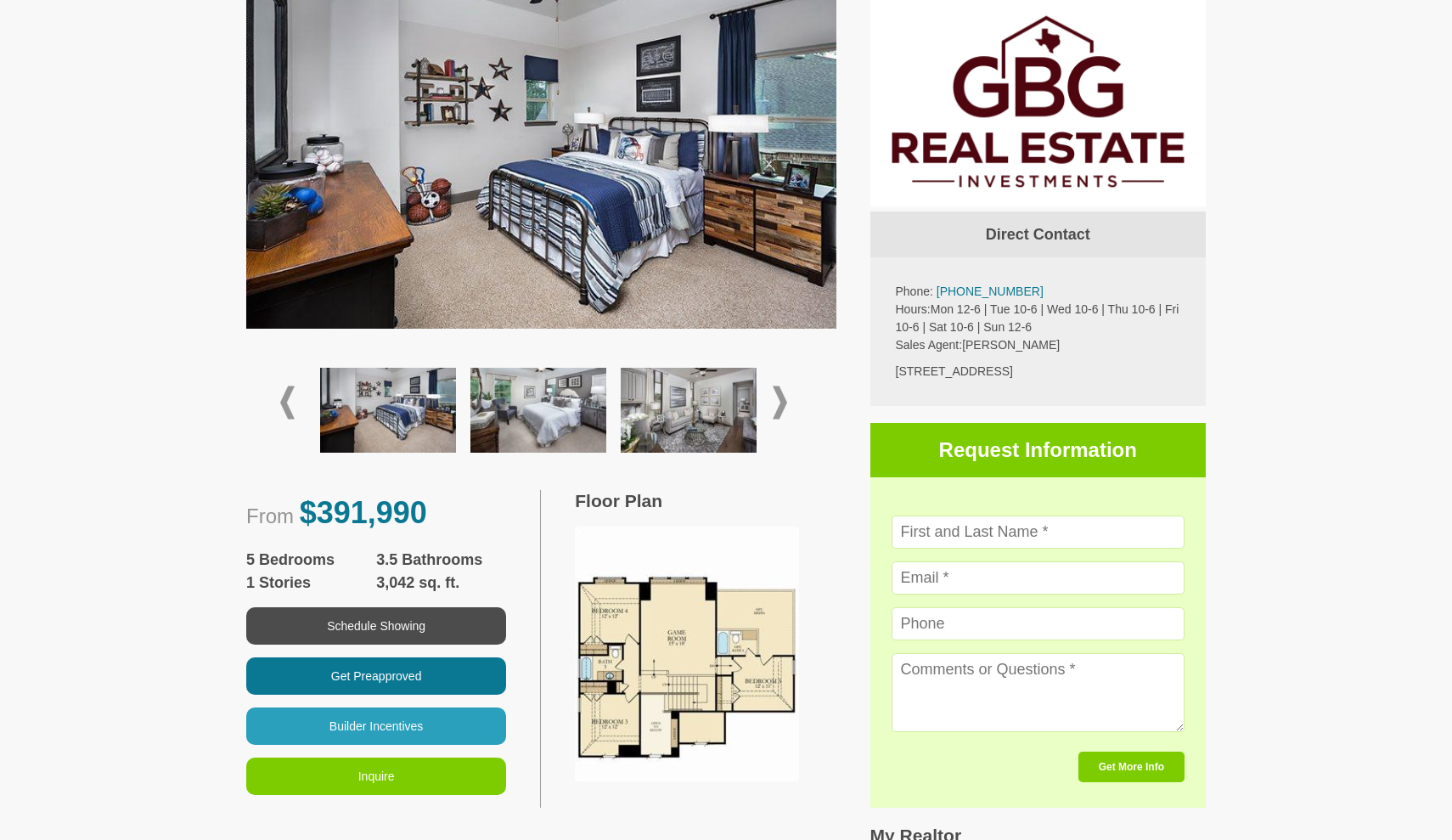
click at [648, 416] on img at bounding box center [689, 410] width 136 height 85
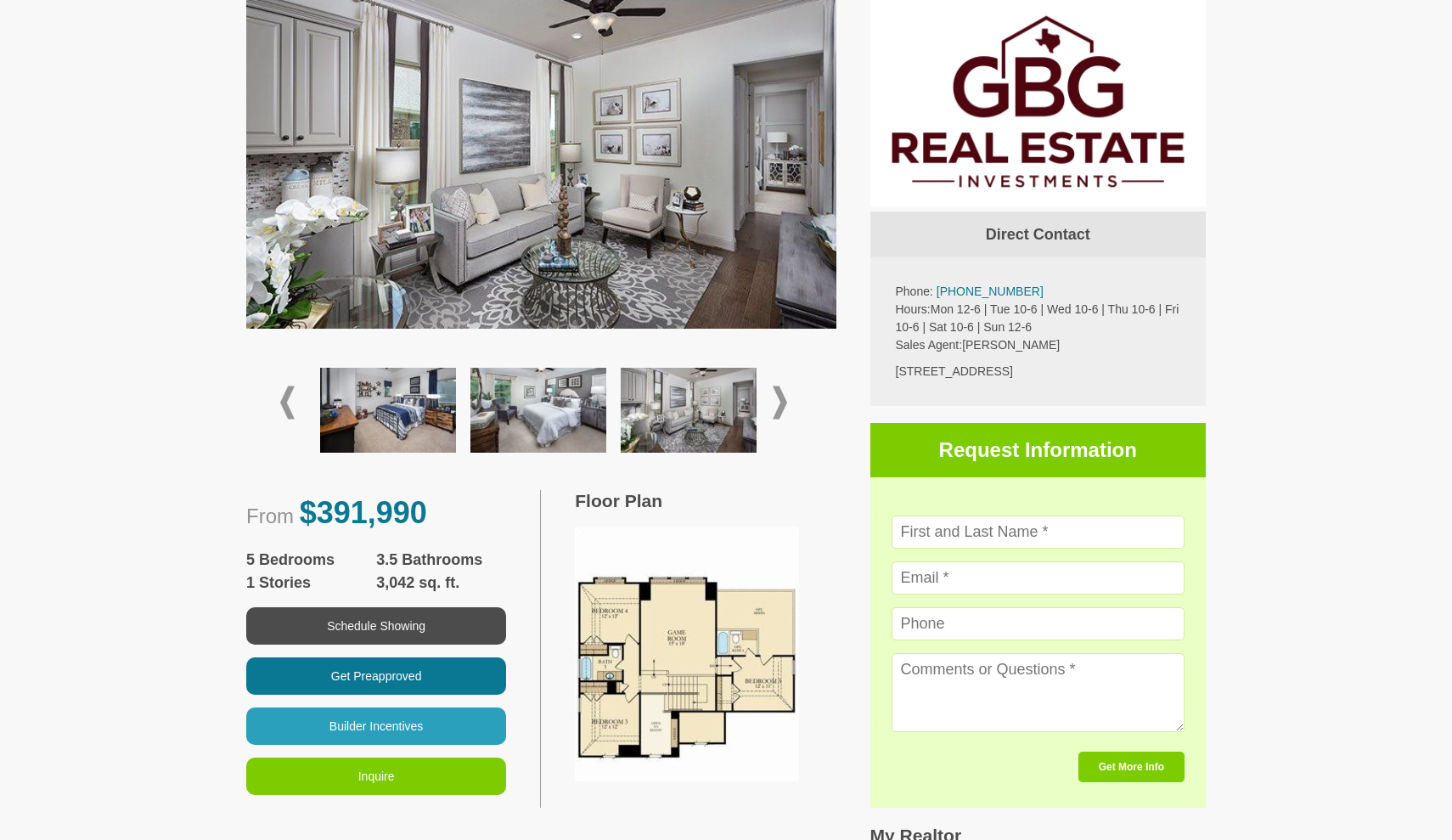
click at [573, 395] on img at bounding box center [539, 410] width 136 height 85
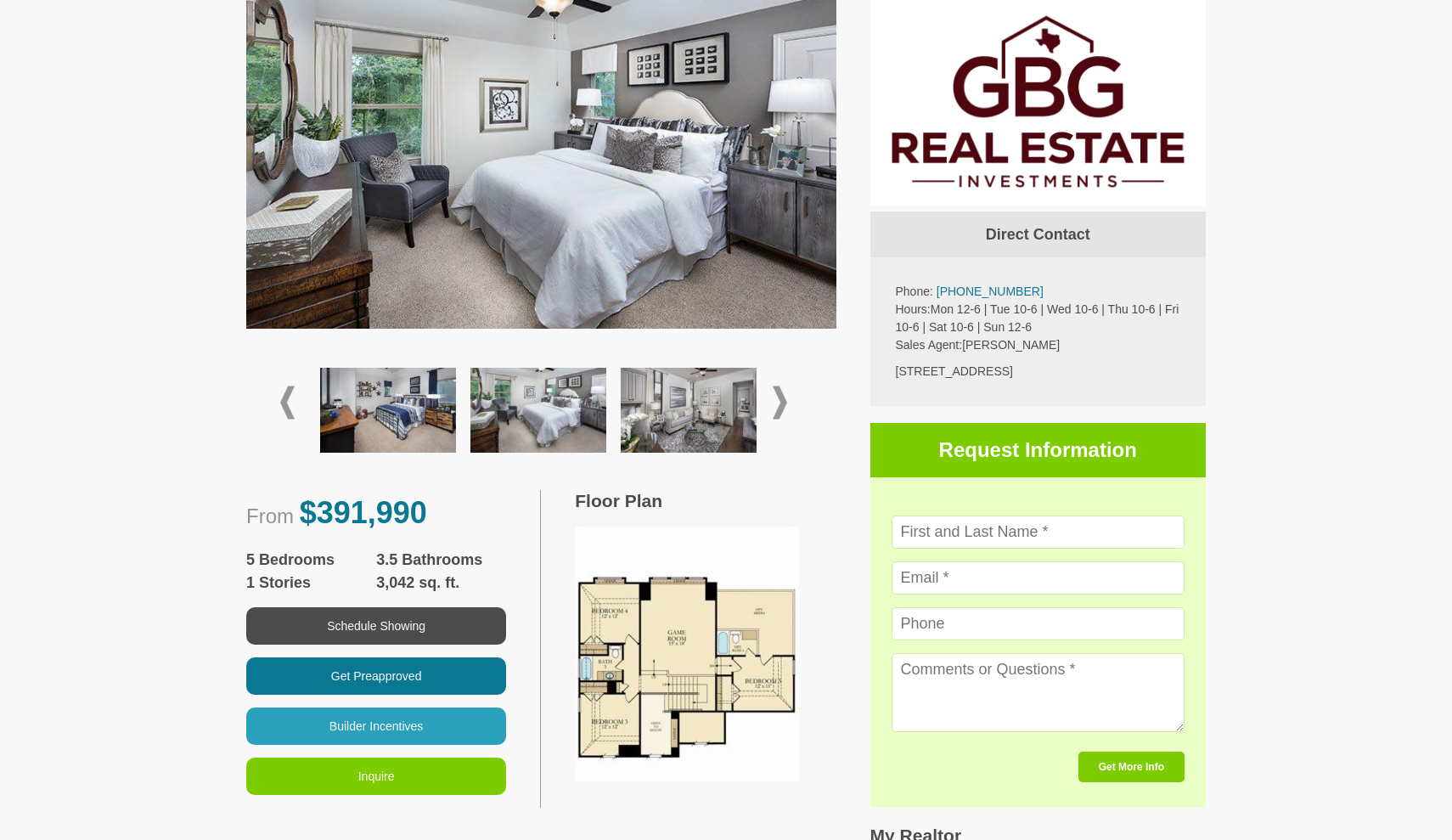
click at [694, 394] on img at bounding box center [689, 410] width 136 height 85
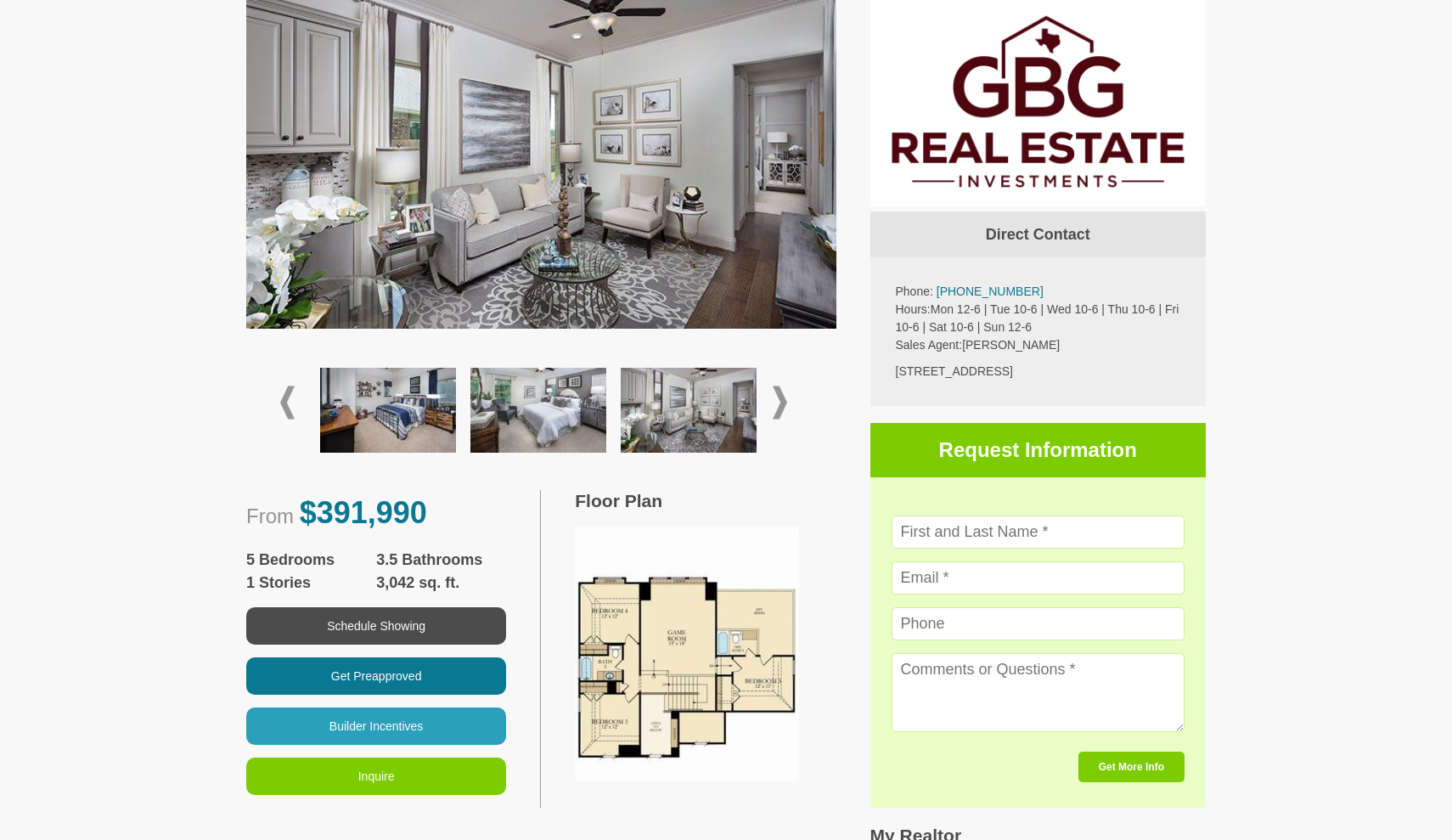
click at [696, 395] on img at bounding box center [689, 410] width 136 height 85
click at [787, 393] on span at bounding box center [780, 402] width 14 height 33
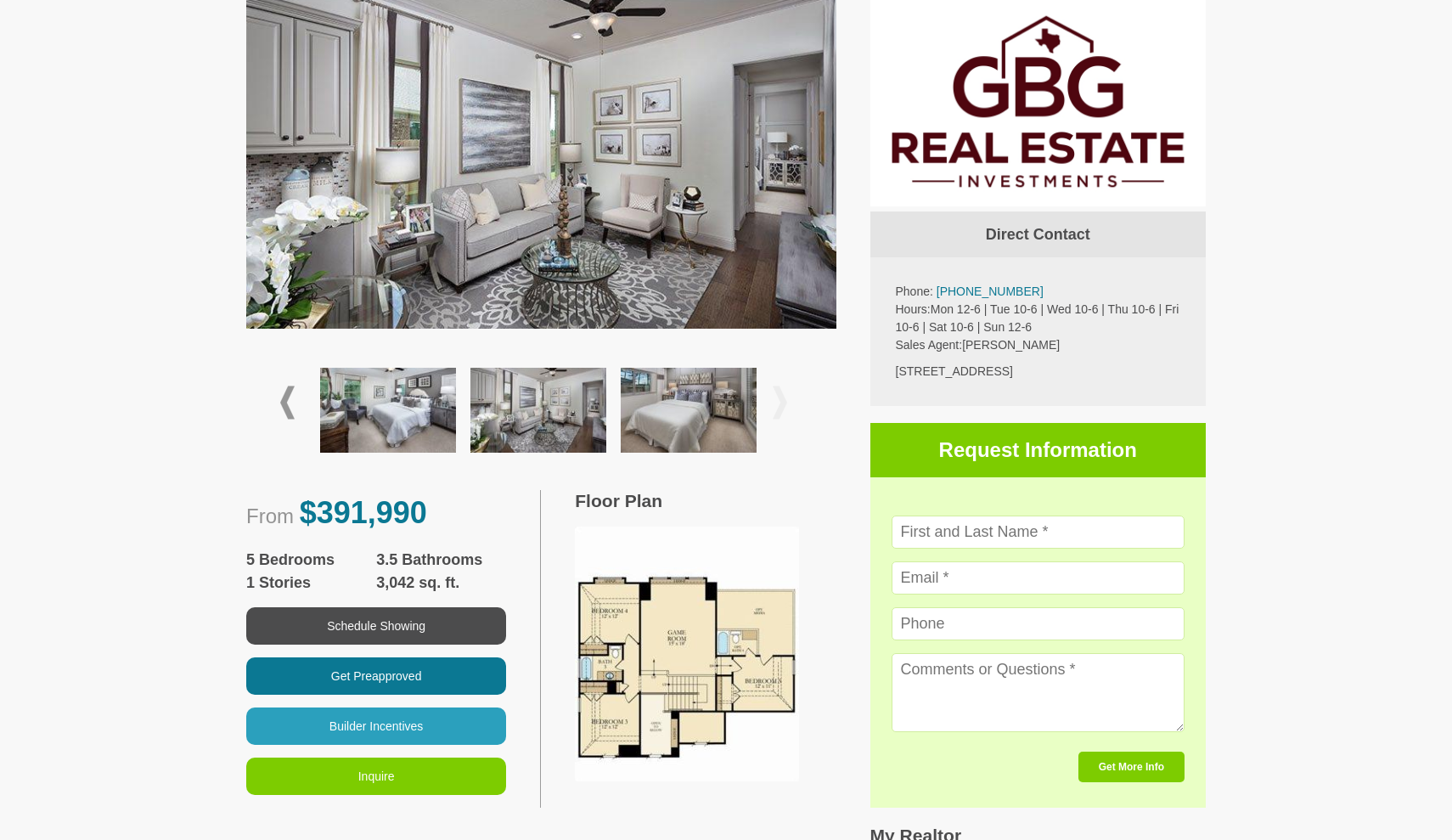
click at [688, 399] on img at bounding box center [689, 410] width 136 height 85
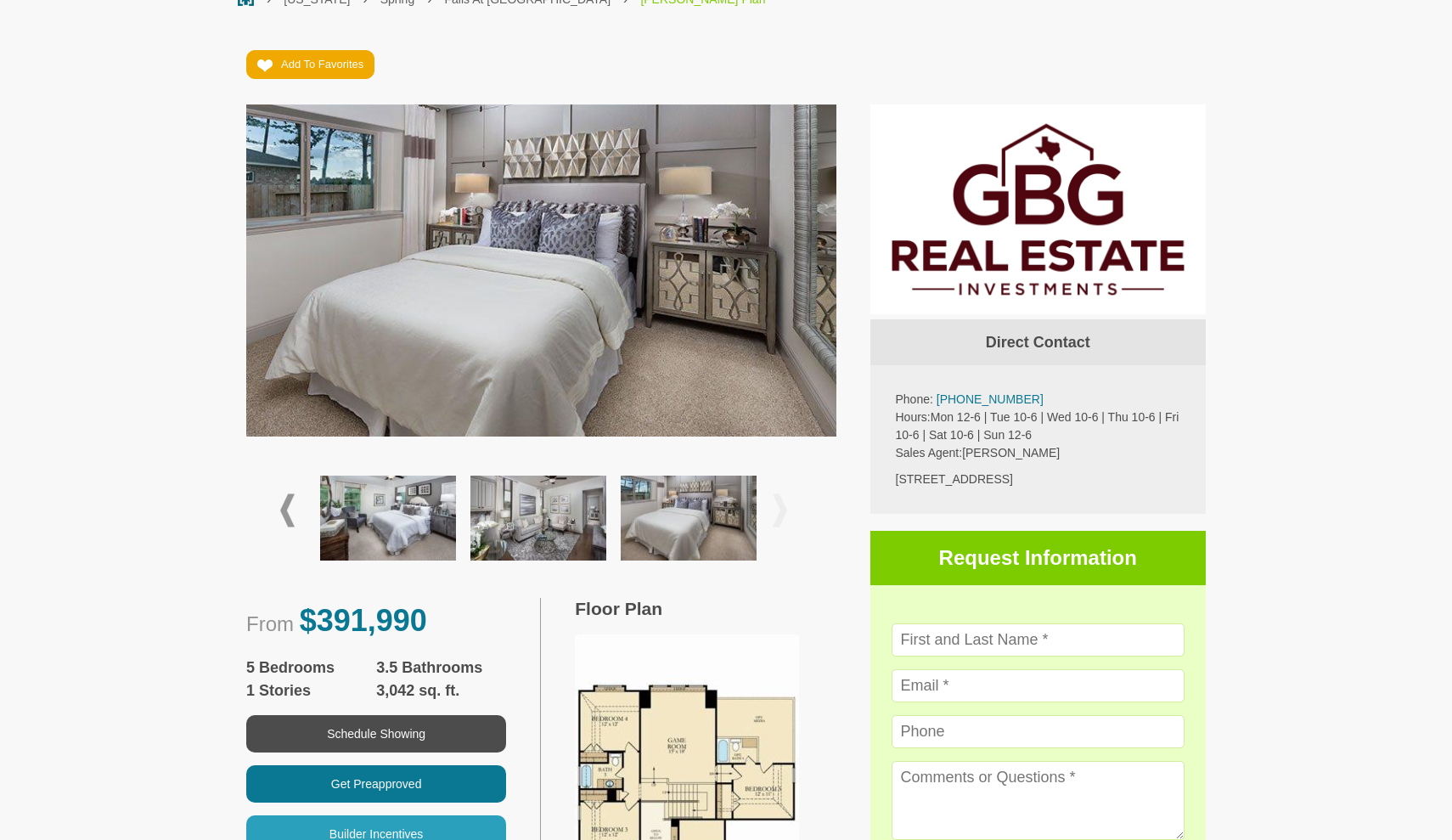
scroll to position [347, 0]
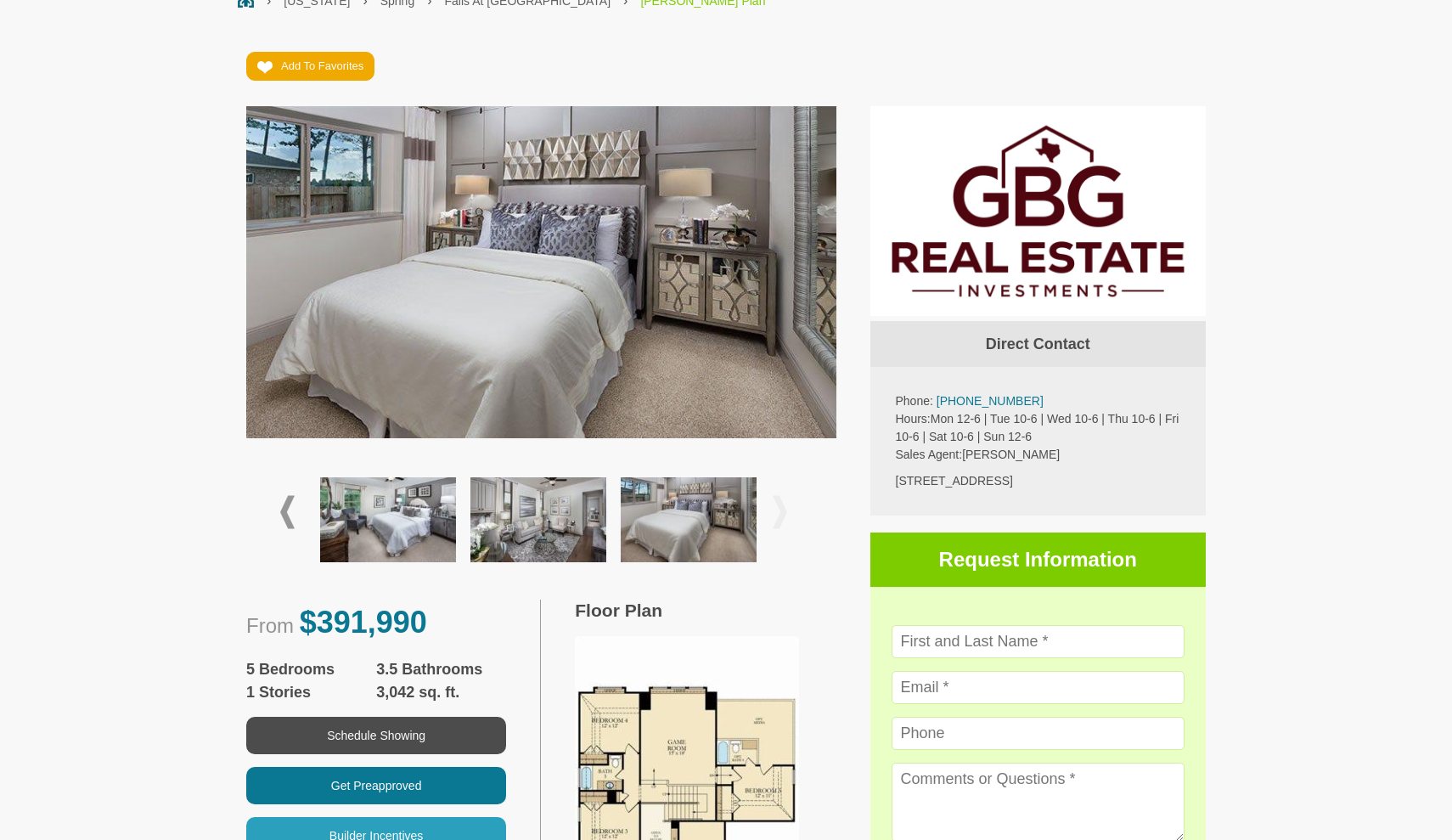
click at [807, 358] on img at bounding box center [540, 294] width 590 height 375
click at [715, 501] on img at bounding box center [689, 520] width 136 height 85
click at [718, 522] on img at bounding box center [689, 520] width 136 height 85
